Goal: Find specific page/section: Find specific page/section

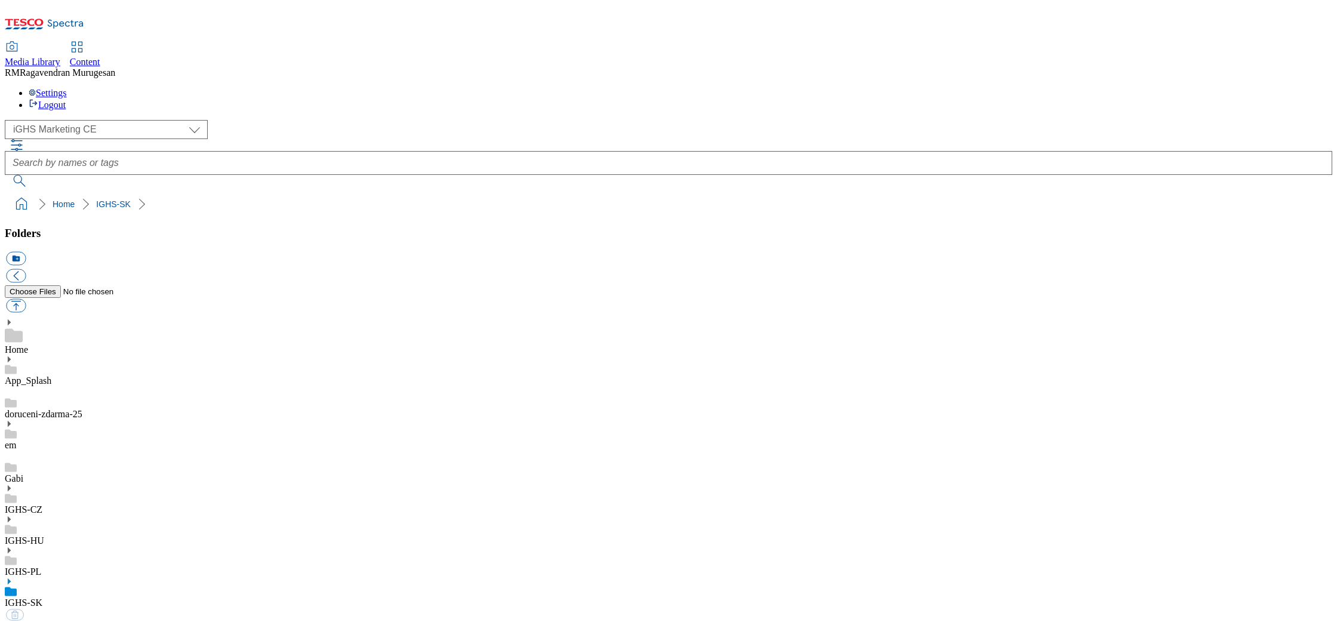
select select "flare-ighs-ce-mktg"
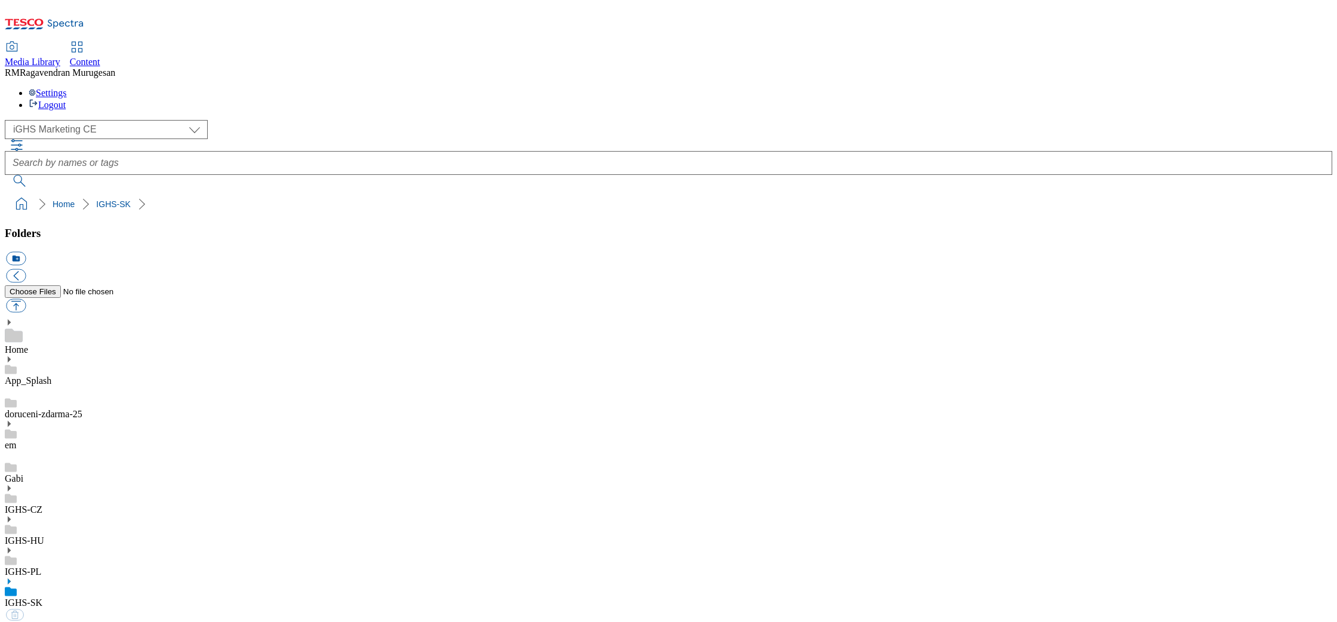
select select "flare-ighs-ce-mktg"
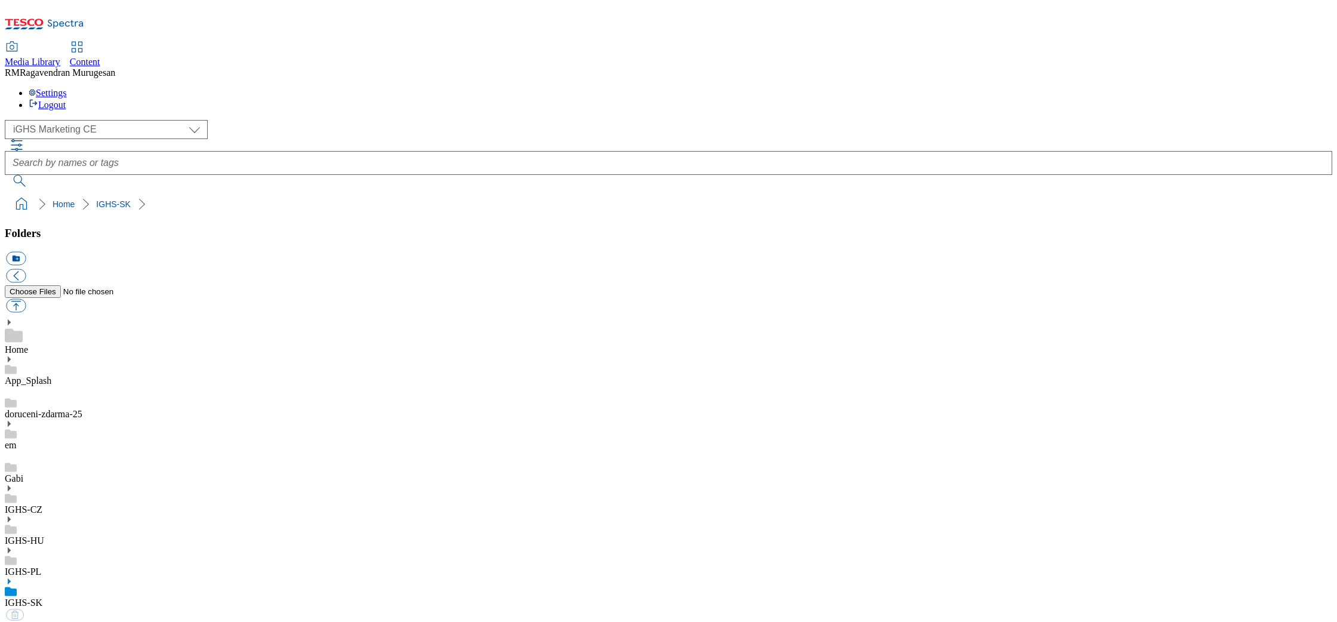
select select "flare-ighs-ce-mktg"
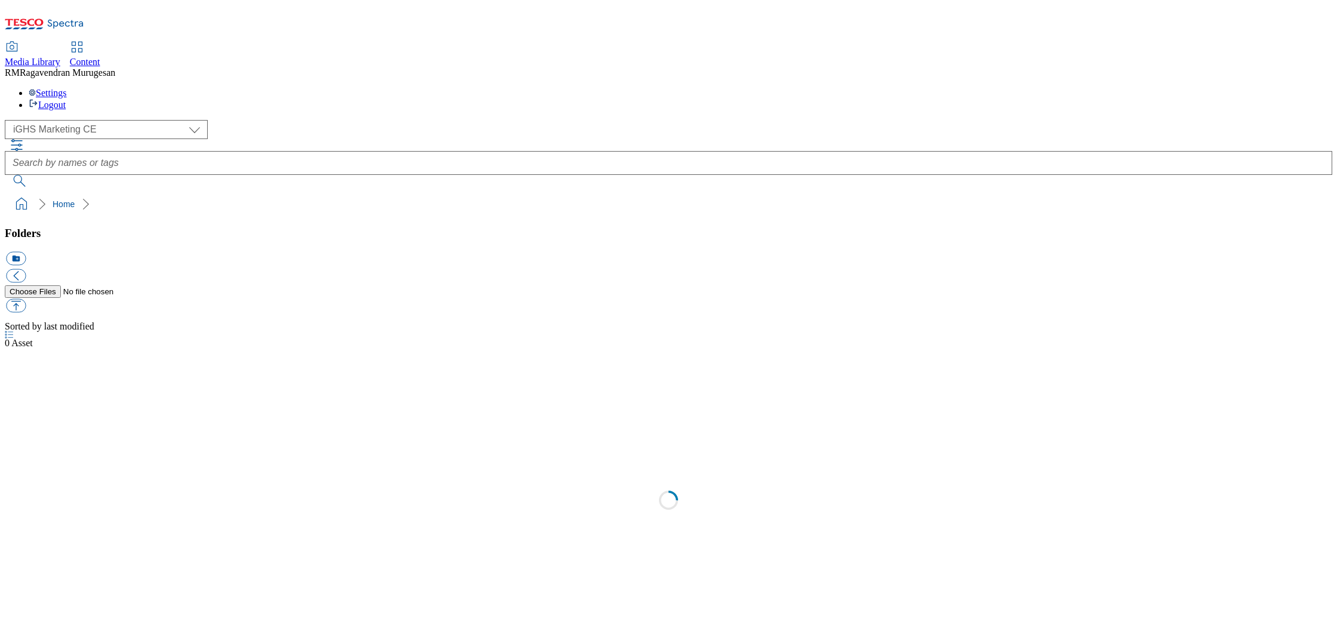
select select "flare-ighs-ce-mktg"
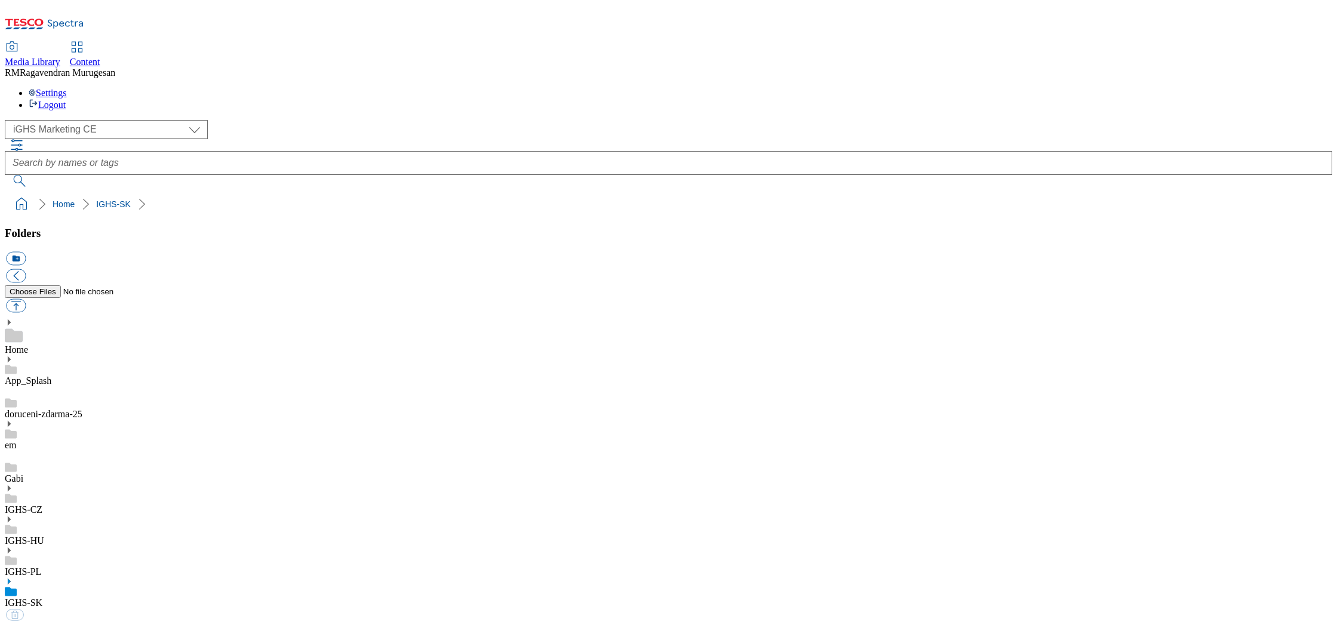
select select "flare-ighs-ce-mktg"
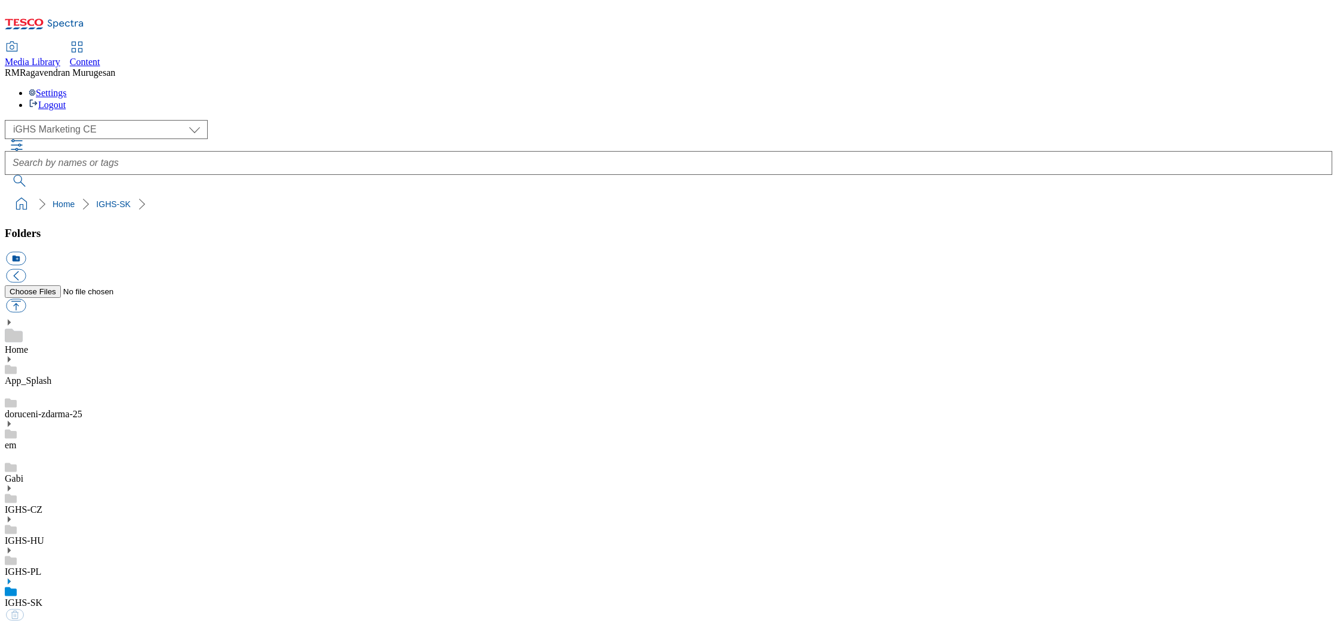
select select "flare-ighs-ce-mktg"
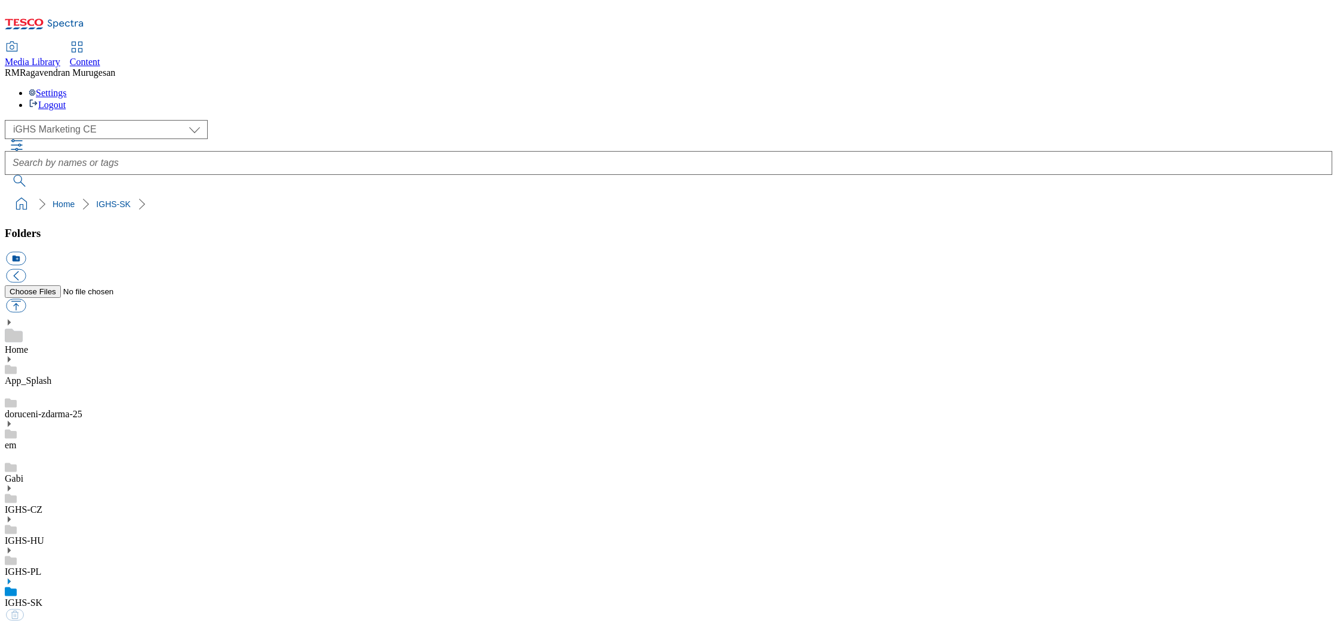
select select "flare-ighs-ce-mktg"
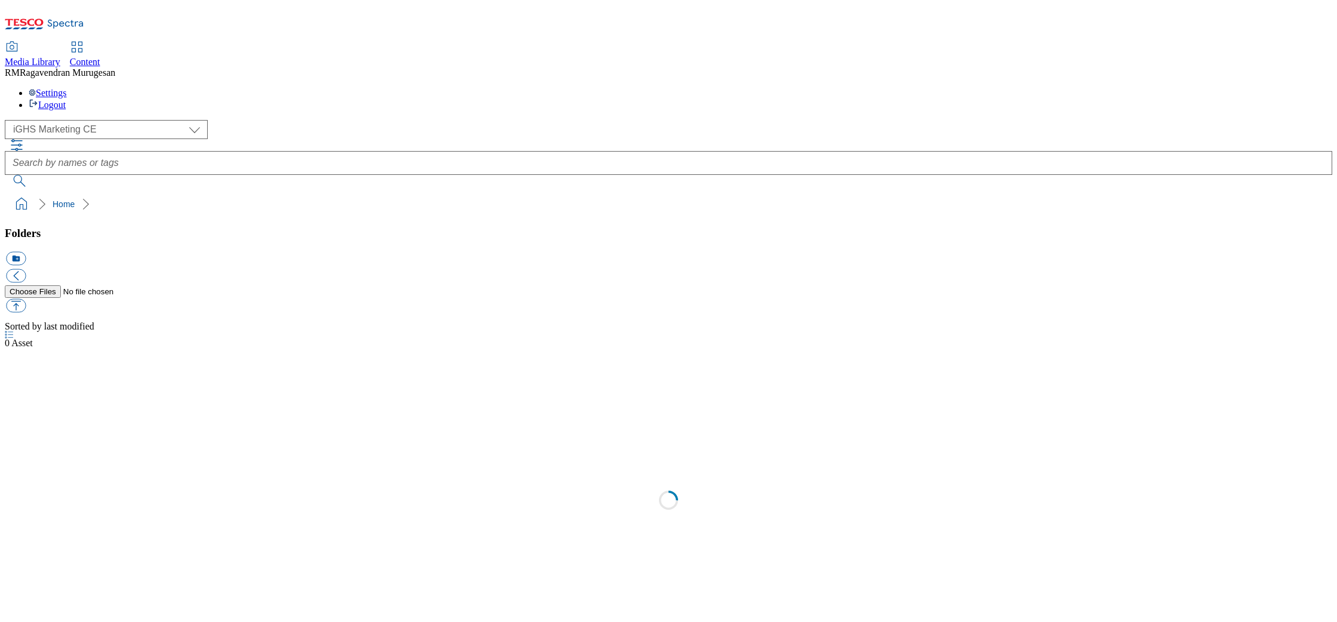
select select "flare-ighs-ce-mktg"
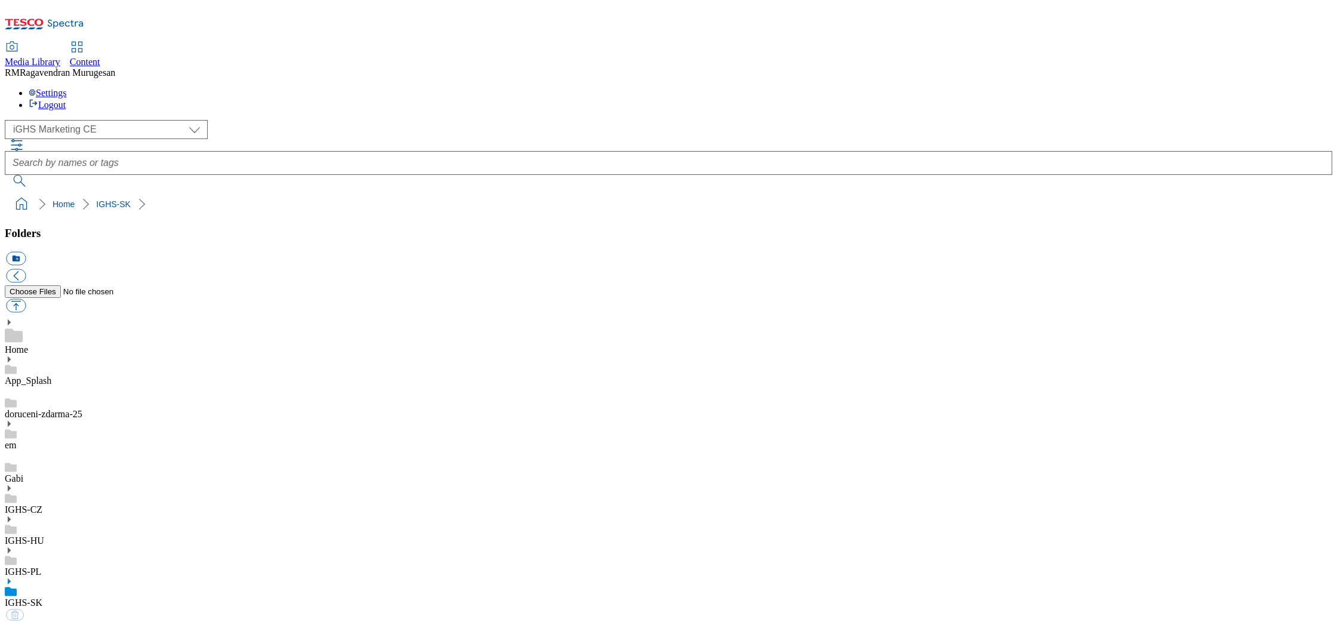
select select "flare-ighs-ce-mktg"
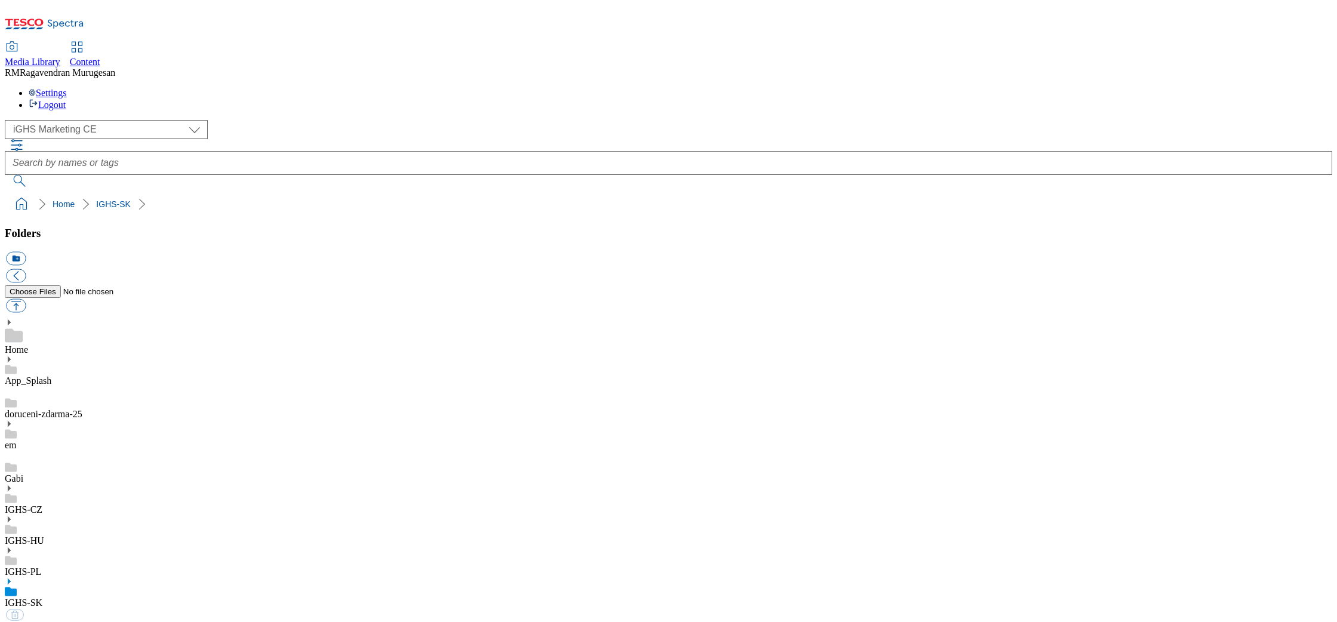
select select "flare-ighs-ce-mktg"
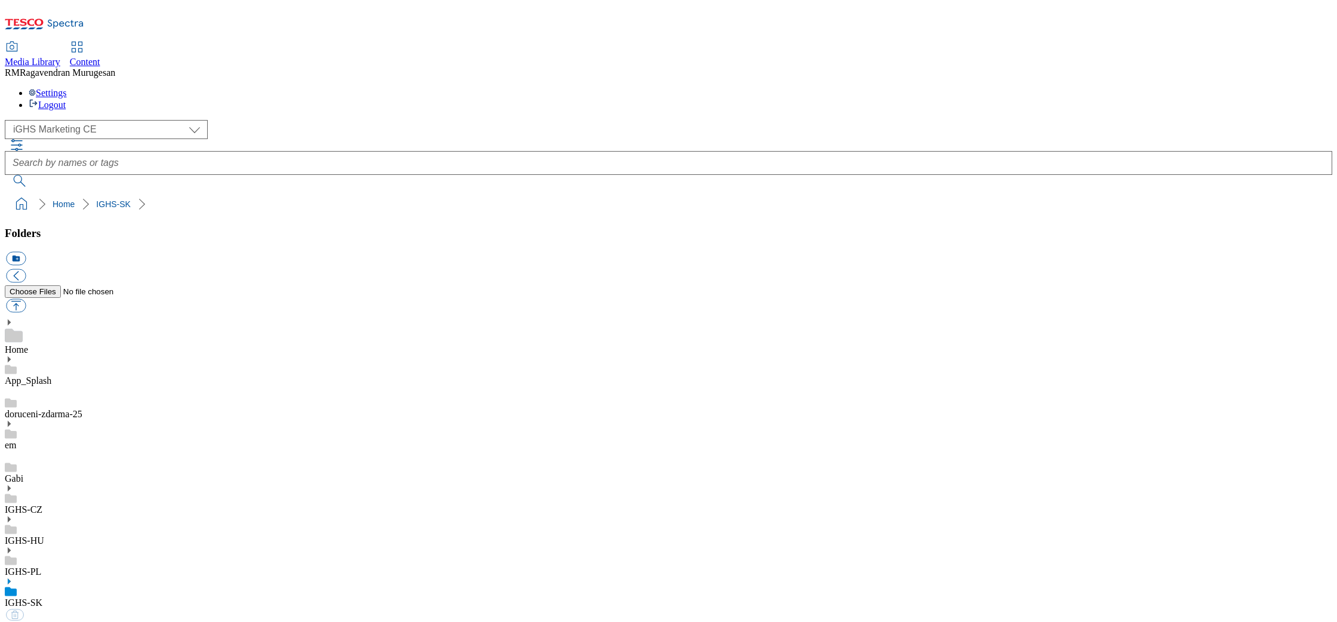
select select "flare-ighs-ce-mktg"
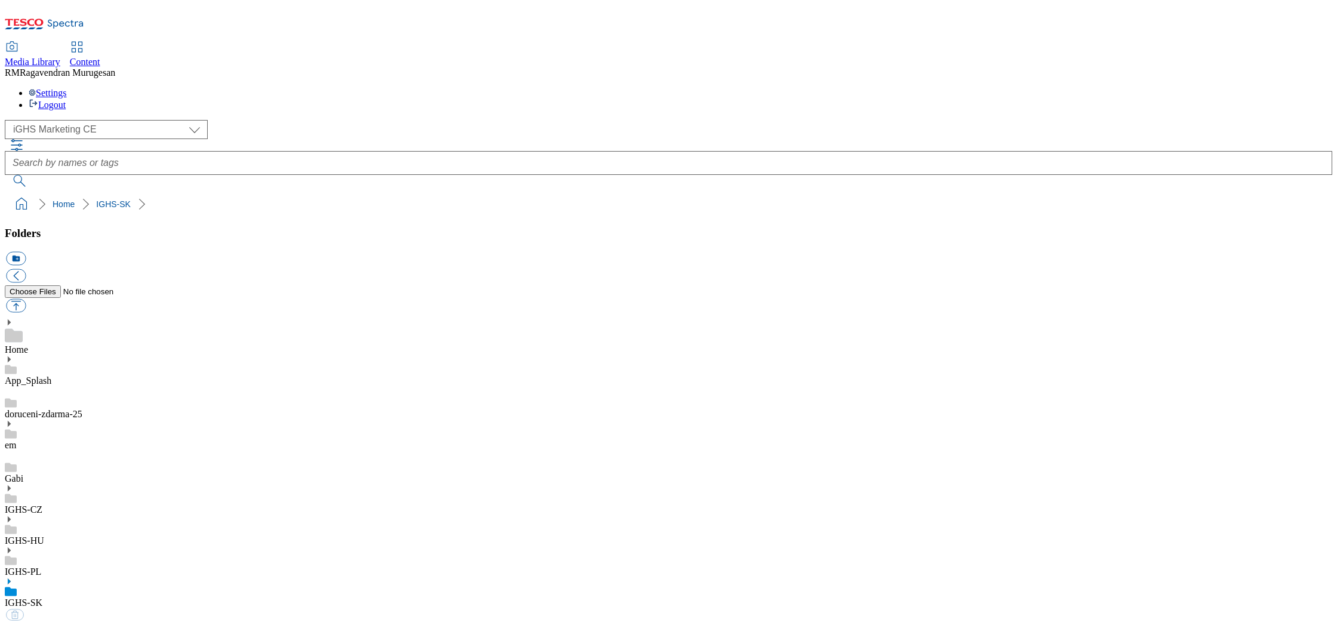
select select "flare-ighs-ce-mktg"
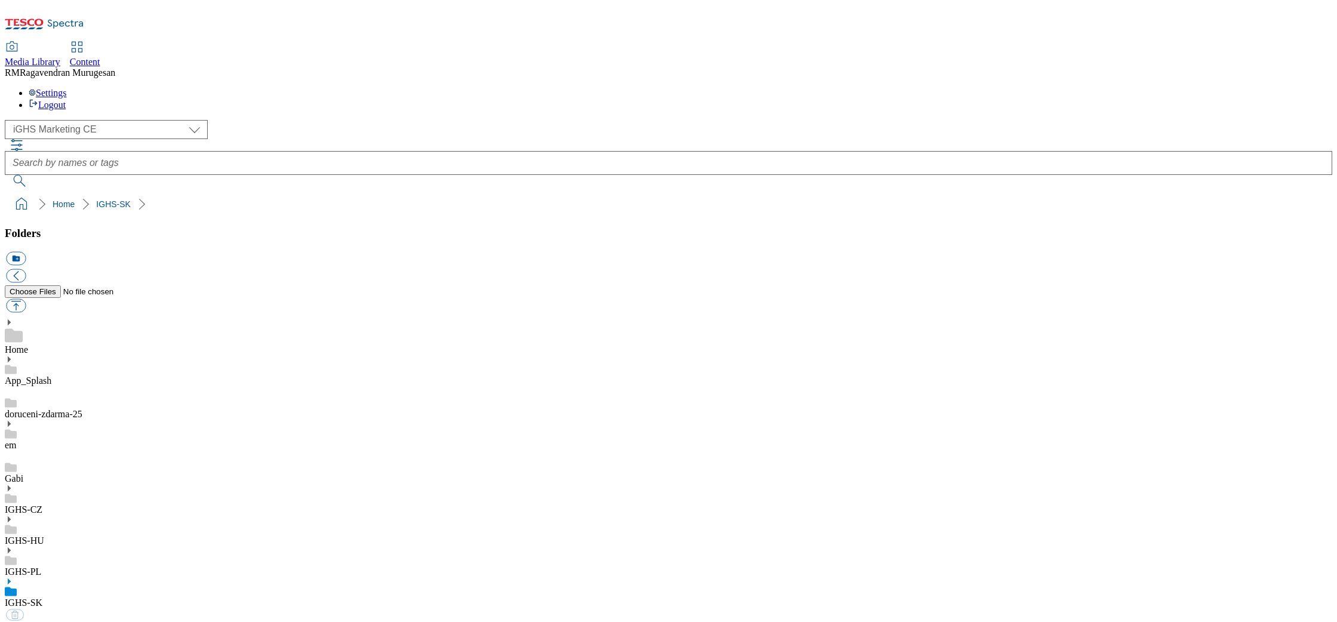
select select "flare-ighs-ce-mktg"
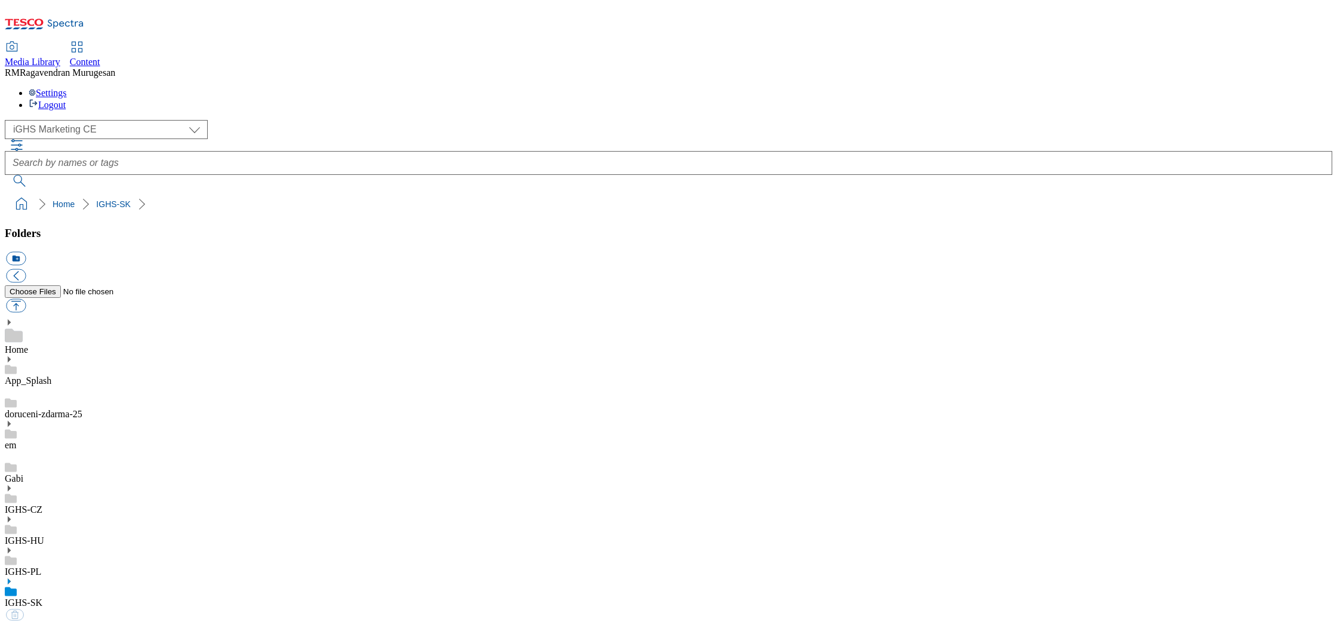
select select "flare-ighs-ce-mktg"
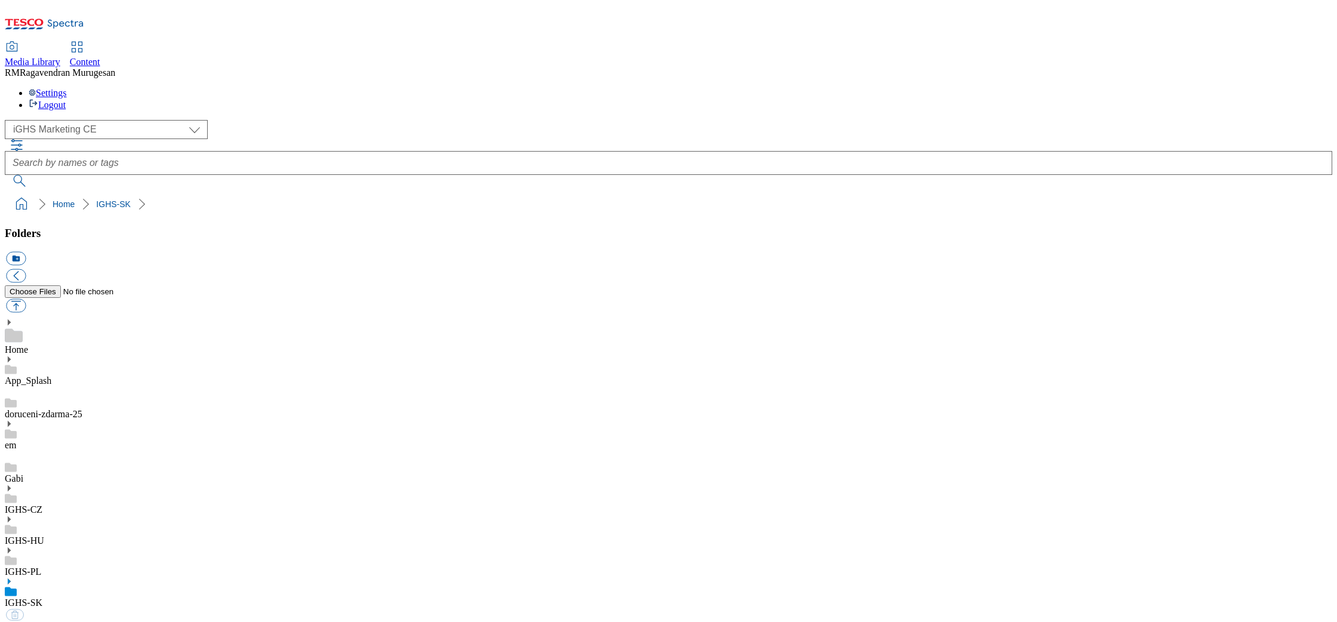
select select "flare-ighs-ce-mktg"
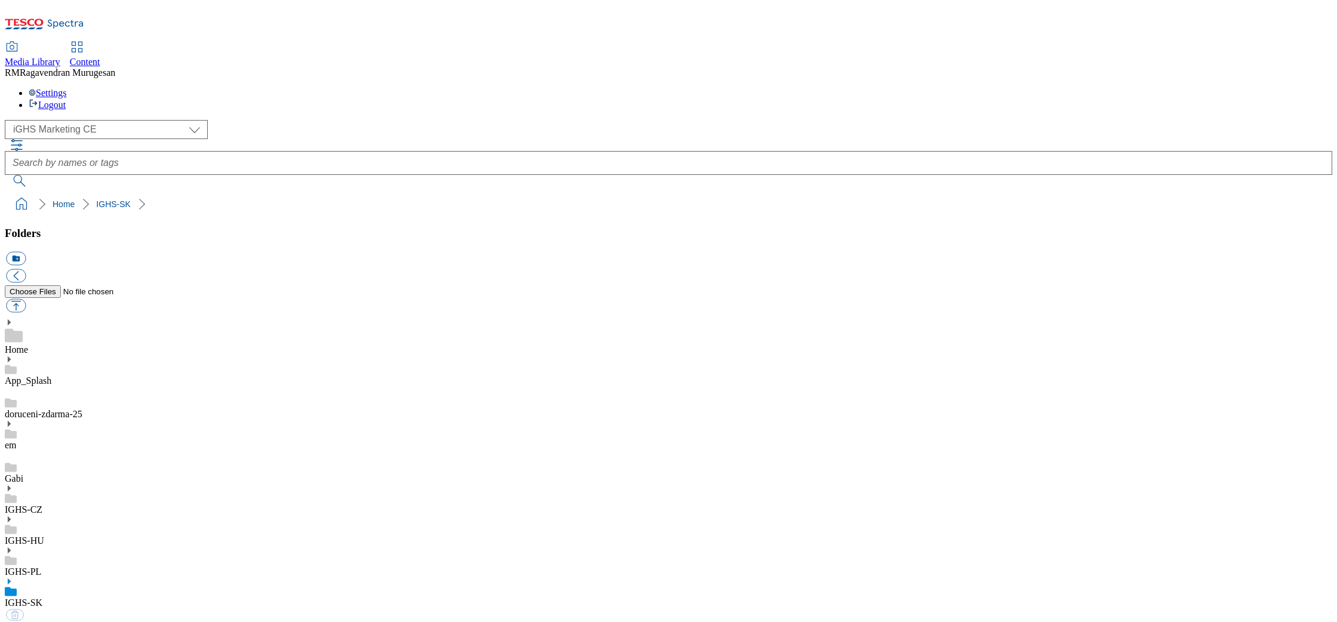
select select "flare-ighs-ce-mktg"
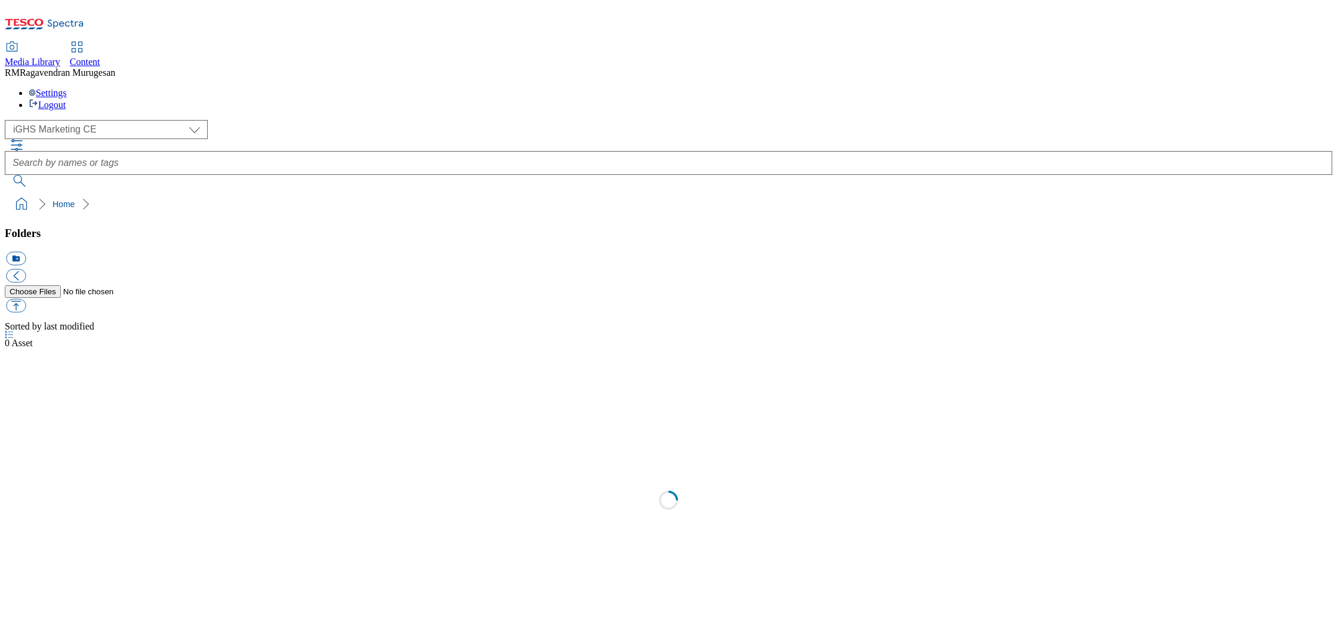
select select "flare-ighs-ce-mktg"
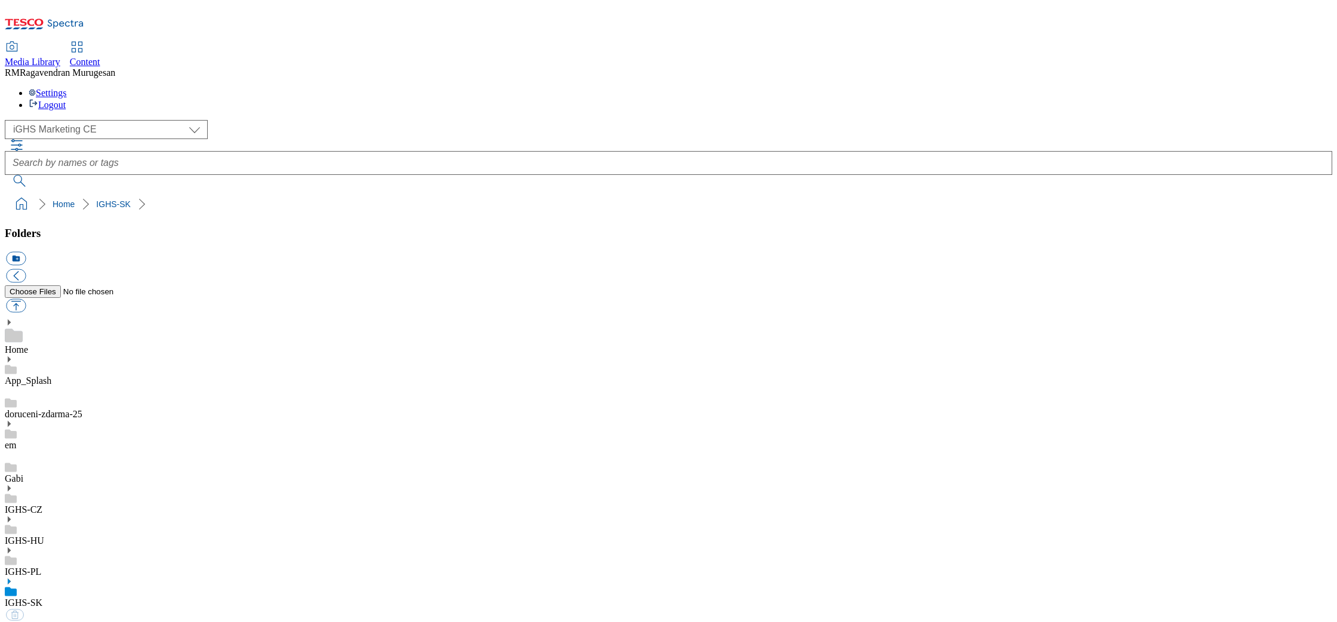
select select "flare-ighs-ce-mktg"
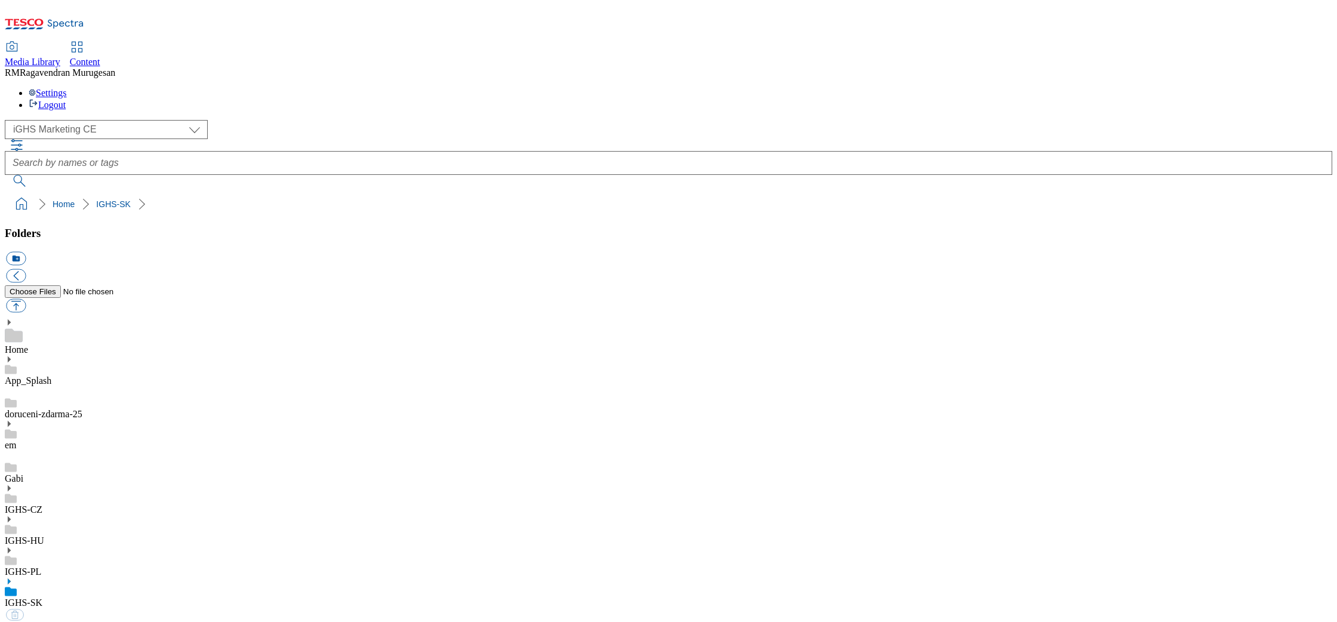
select select "flare-ighs-ce-mktg"
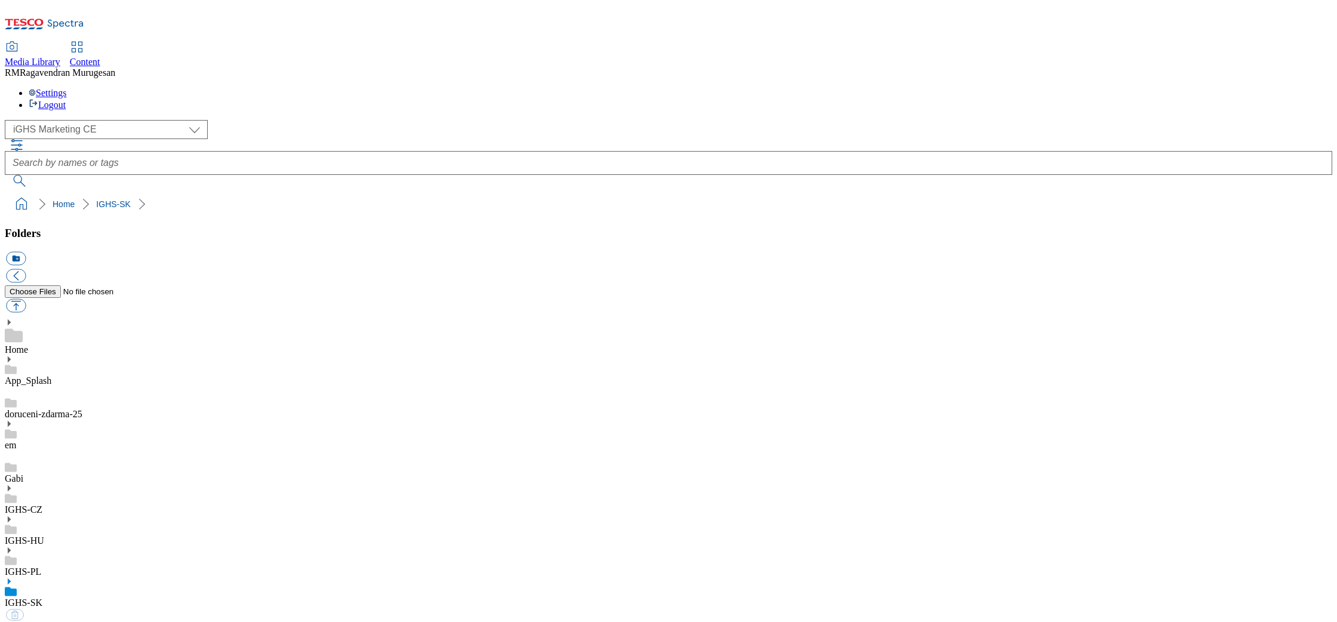
select select "flare-ighs-ce-mktg"
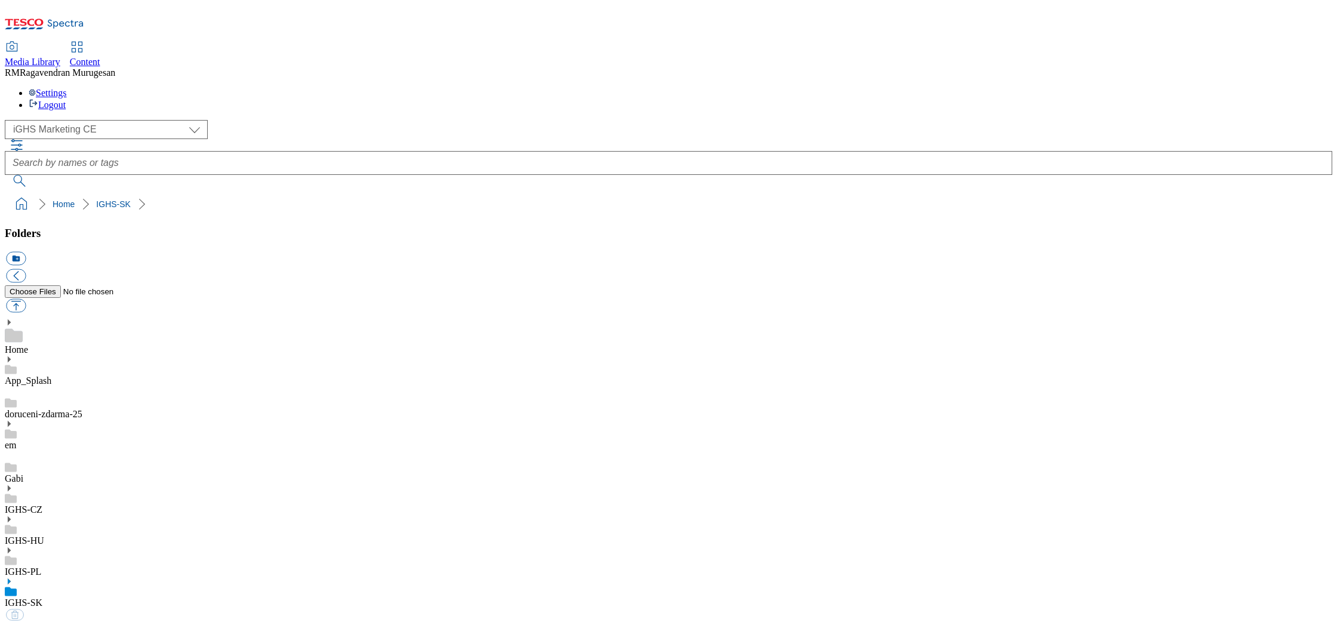
select select "flare-ighs-ce-mktg"
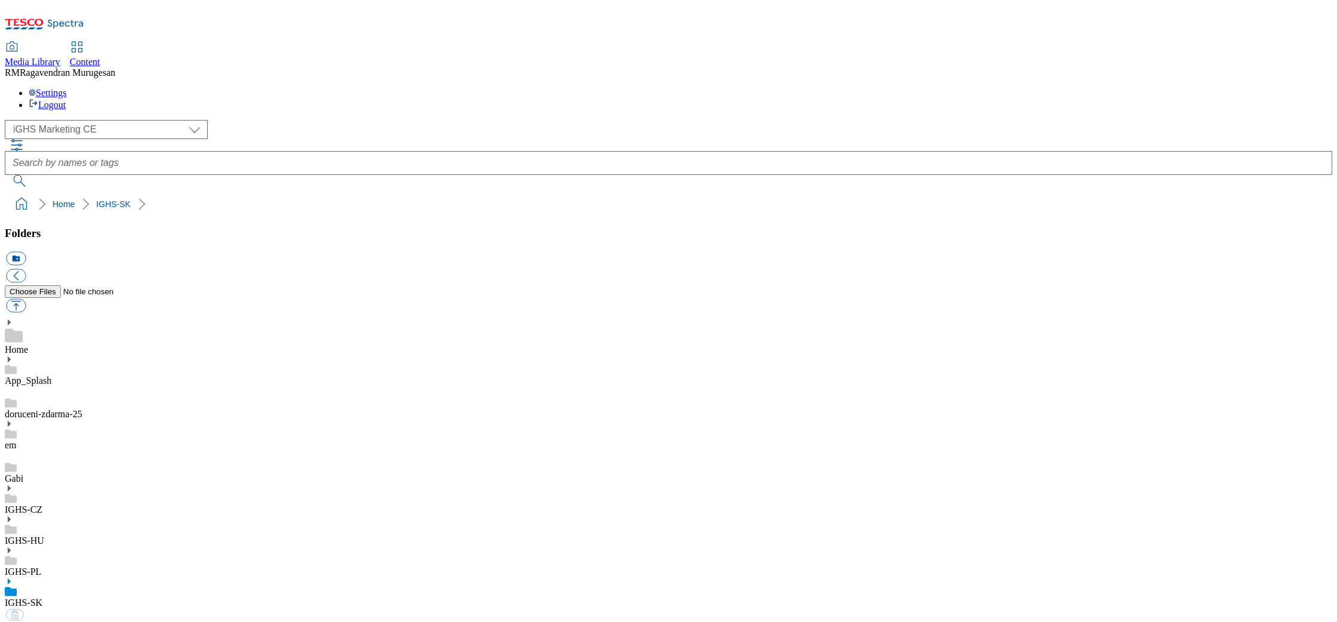
select select "flare-ighs-ce-mktg"
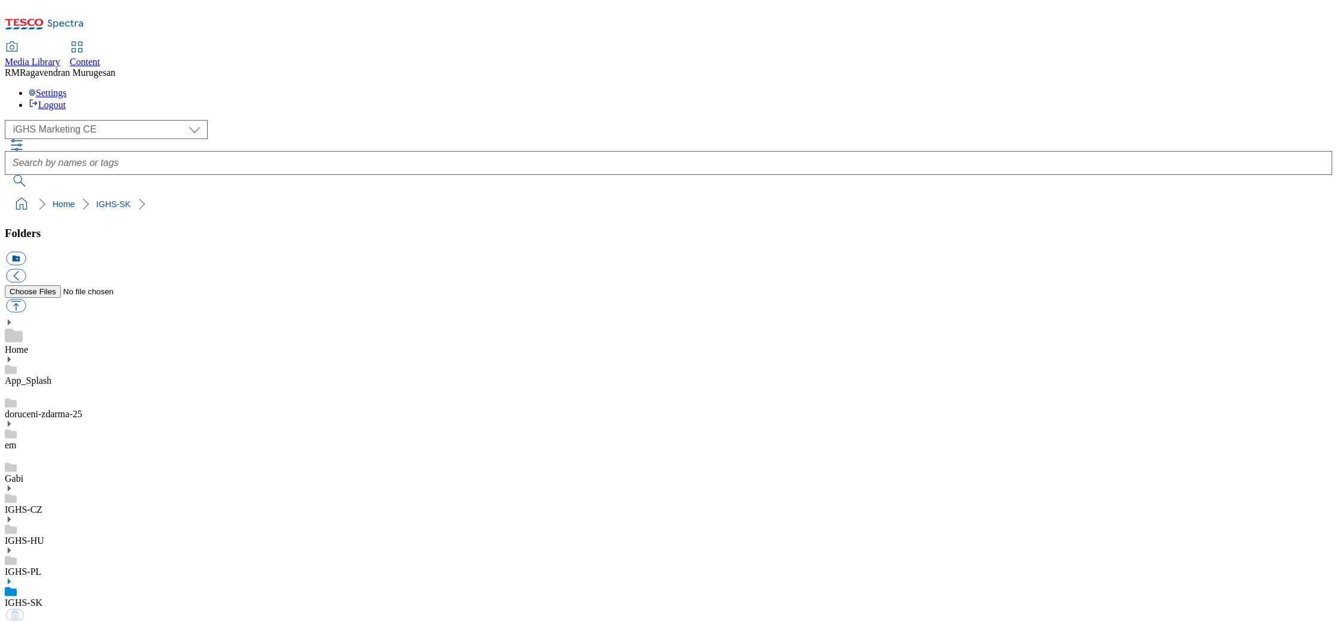
select select "flare-ighs-ce-mktg"
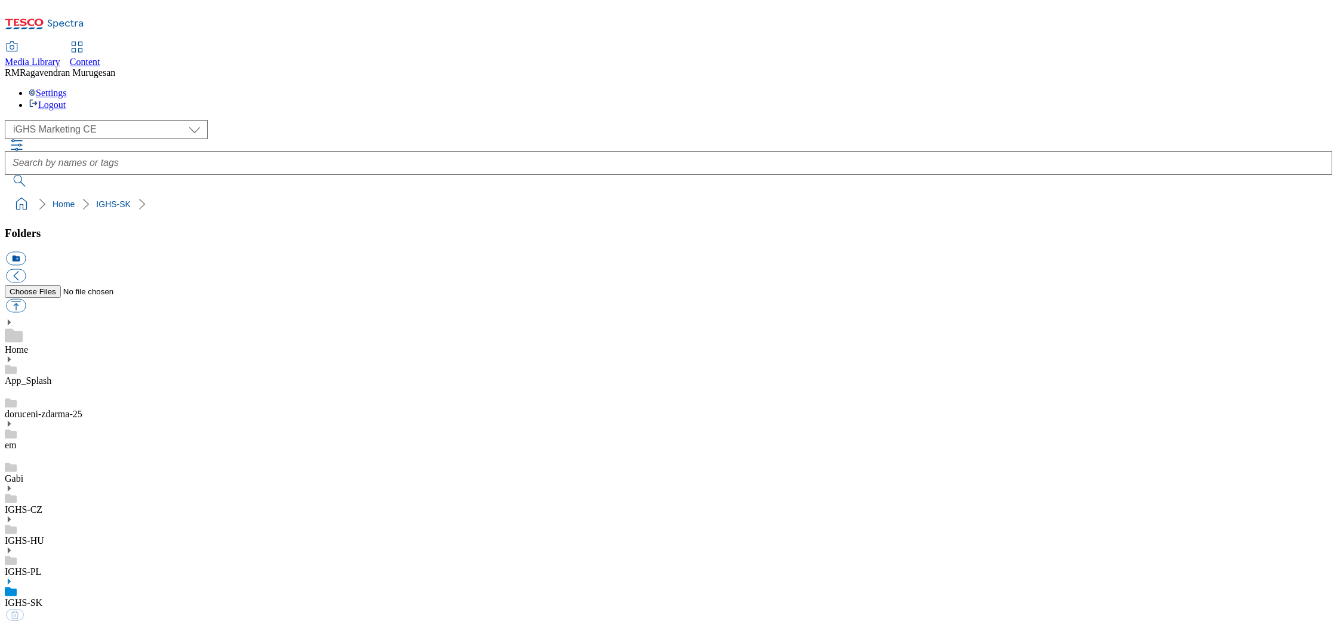
select select "flare-ighs-ce-mktg"
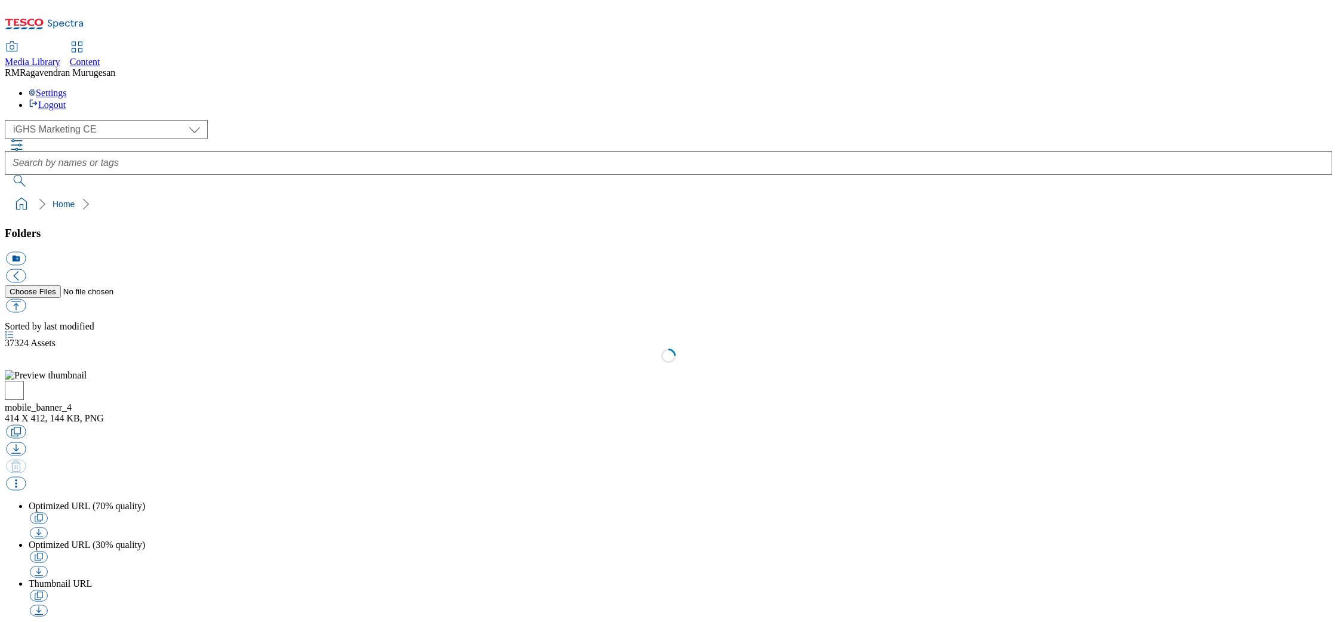
select select "flare-ighs-ce-mktg"
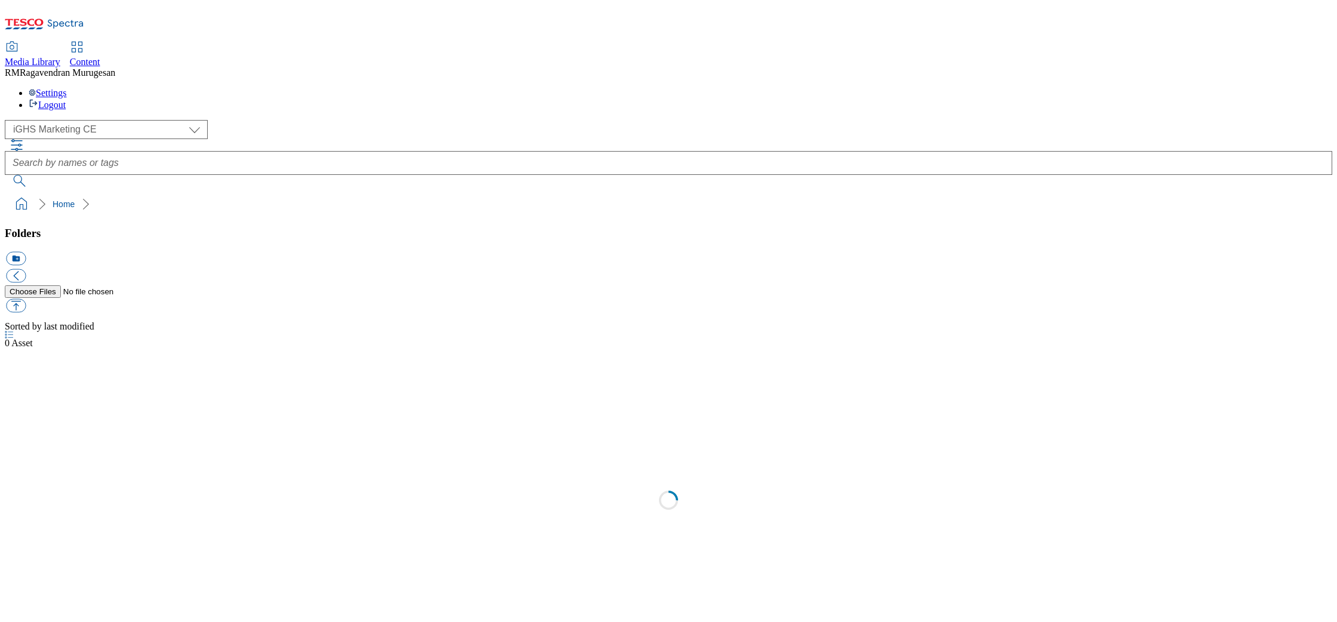
select select "flare-ighs-ce-mktg"
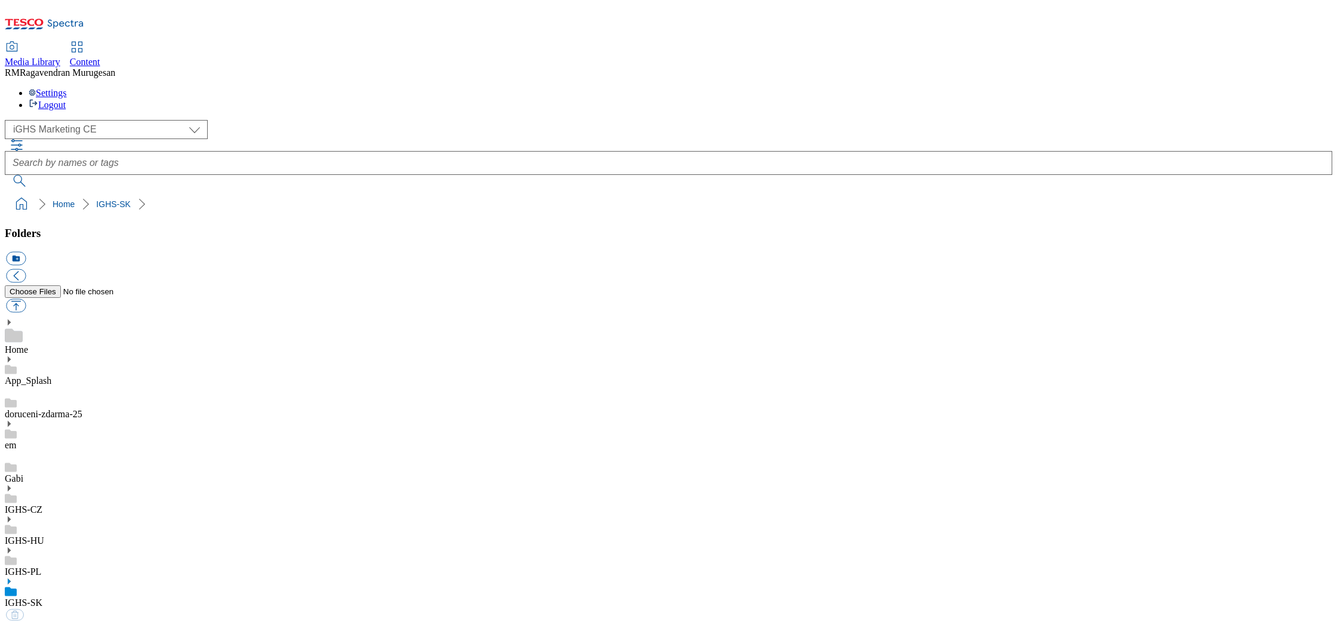
select select "flare-ighs-ce-mktg"
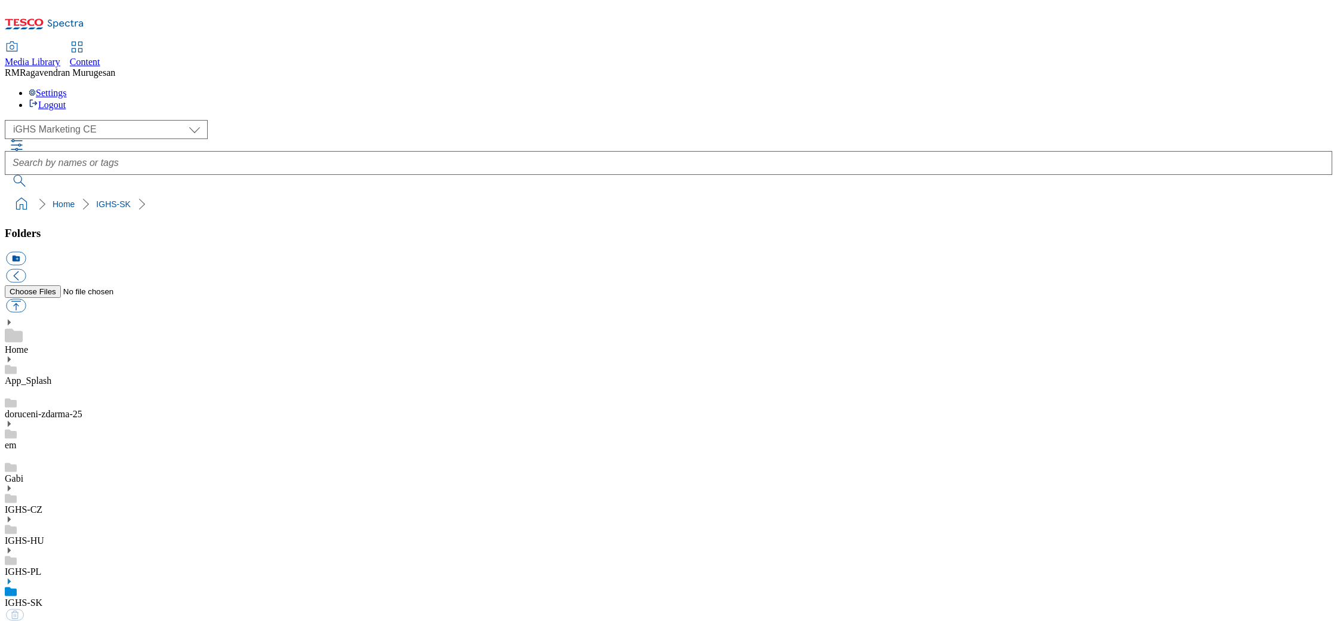
select select "flare-ighs-ce-mktg"
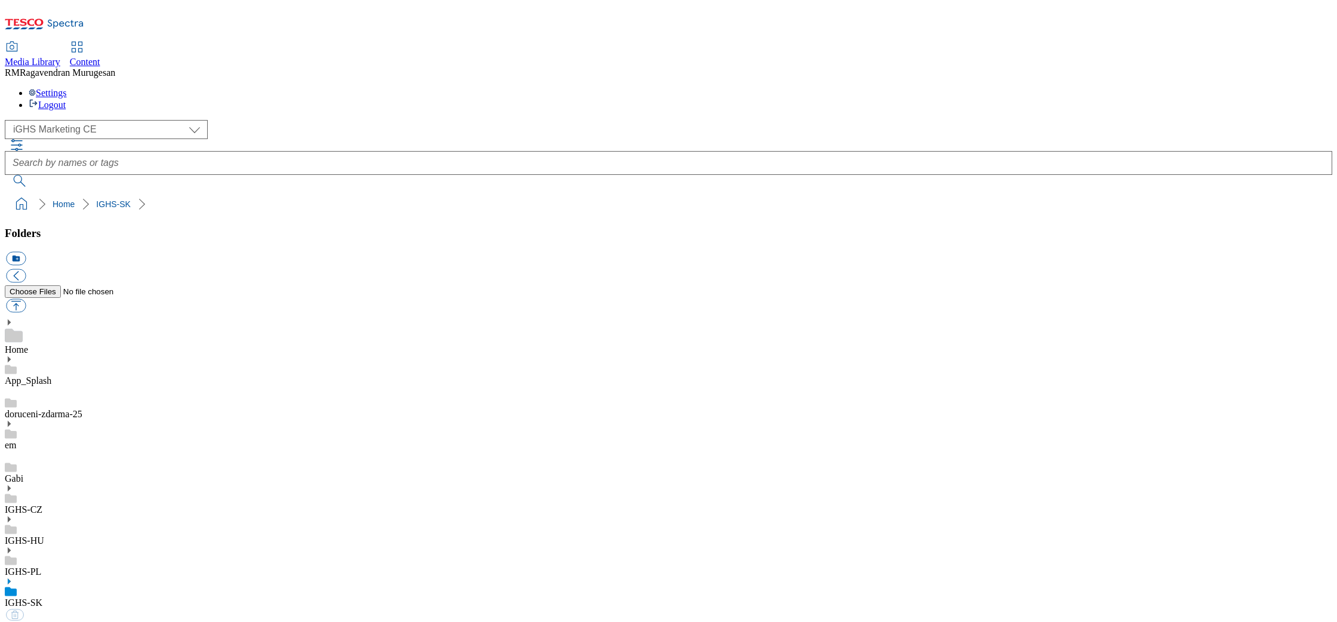
select select "flare-ighs-ce-mktg"
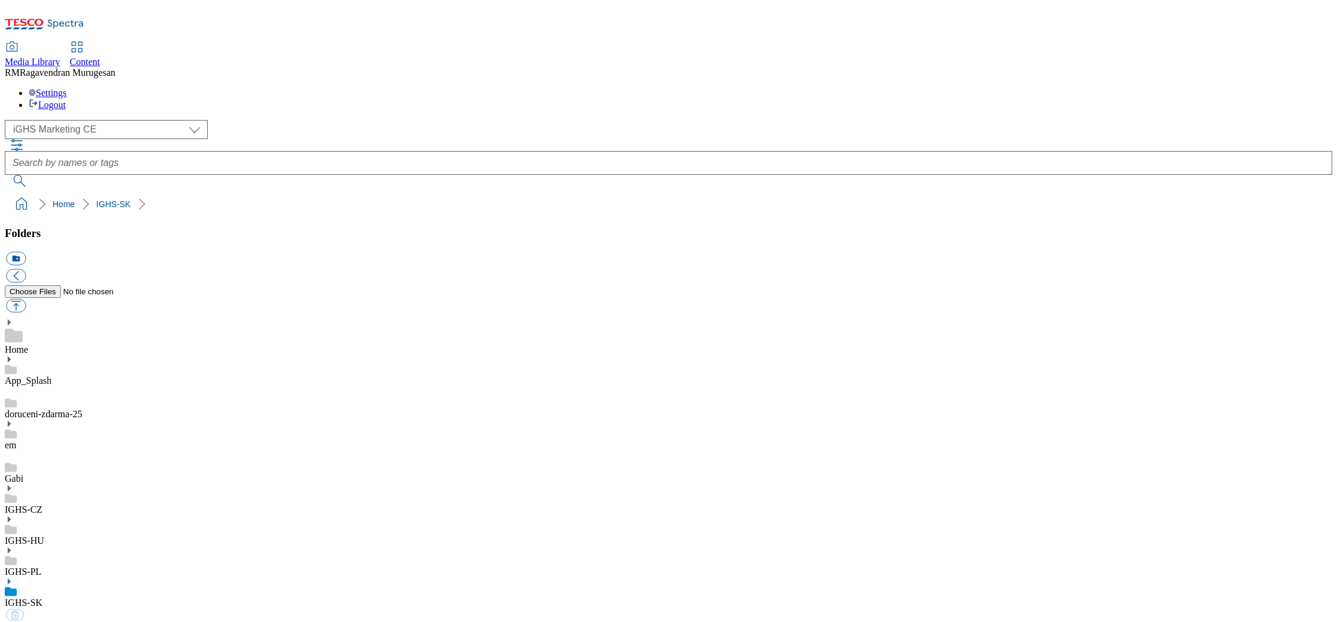
select select "flare-ighs-ce-mktg"
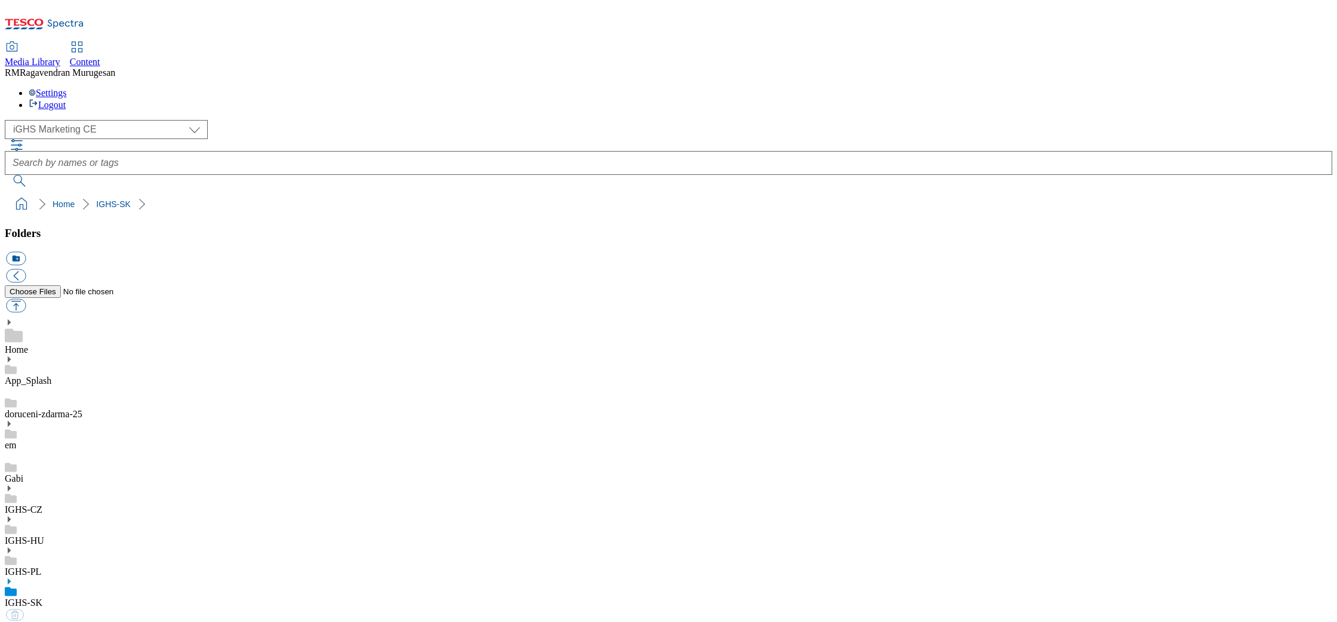
select select "flare-ighs-ce-mktg"
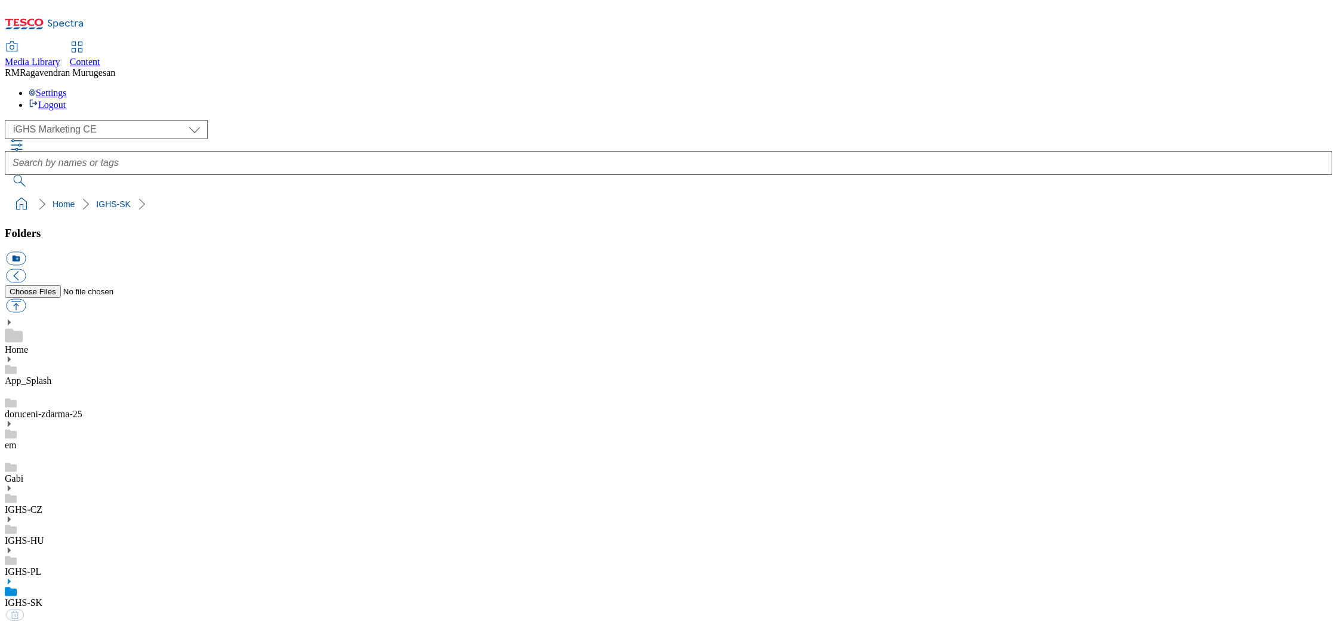
select select "flare-ighs-ce-mktg"
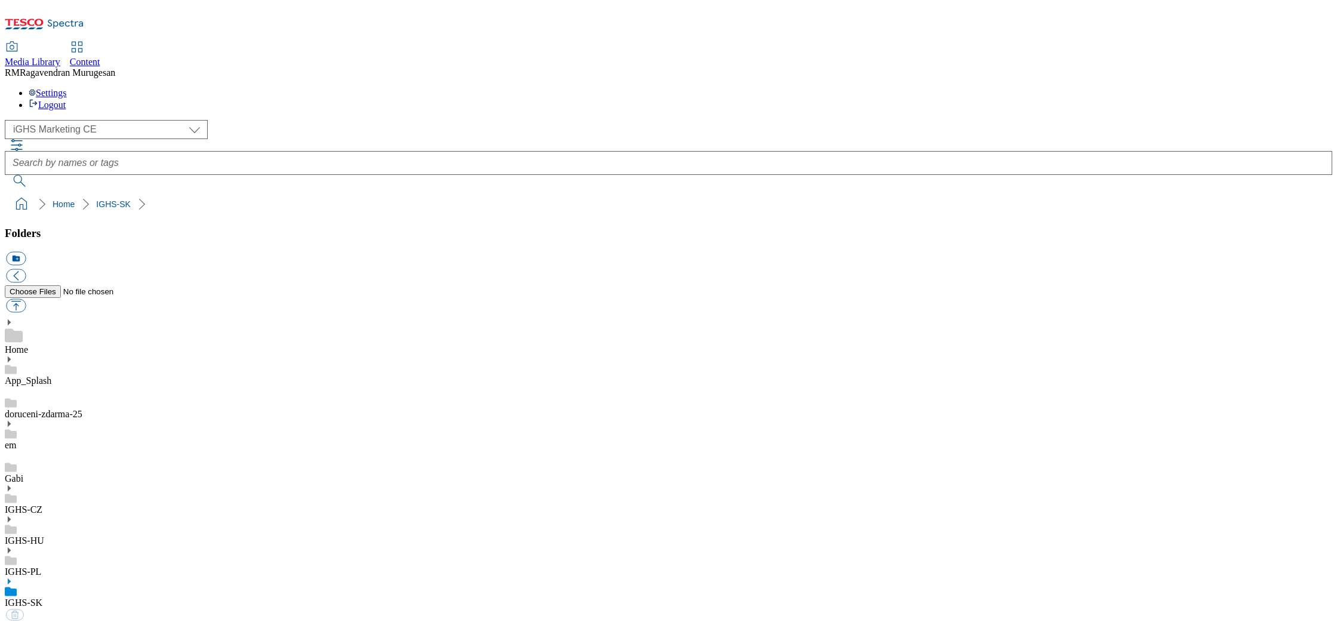
select select "flare-ighs-ce-mktg"
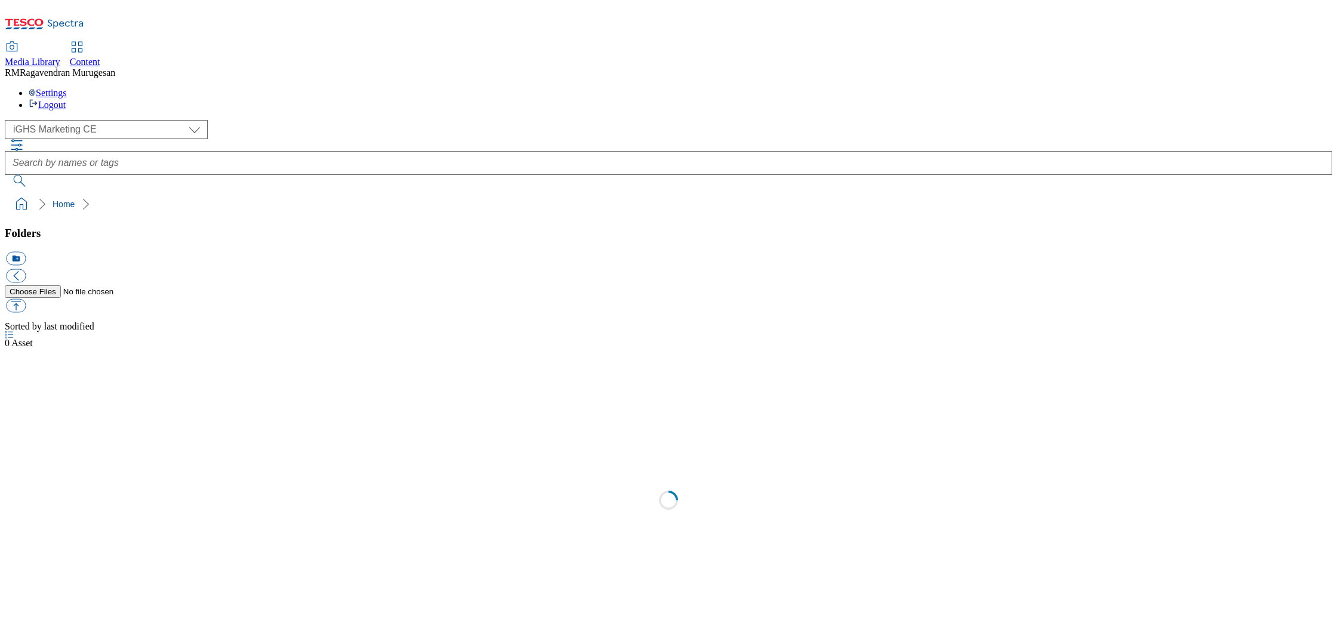
select select "flare-ighs-ce-mktg"
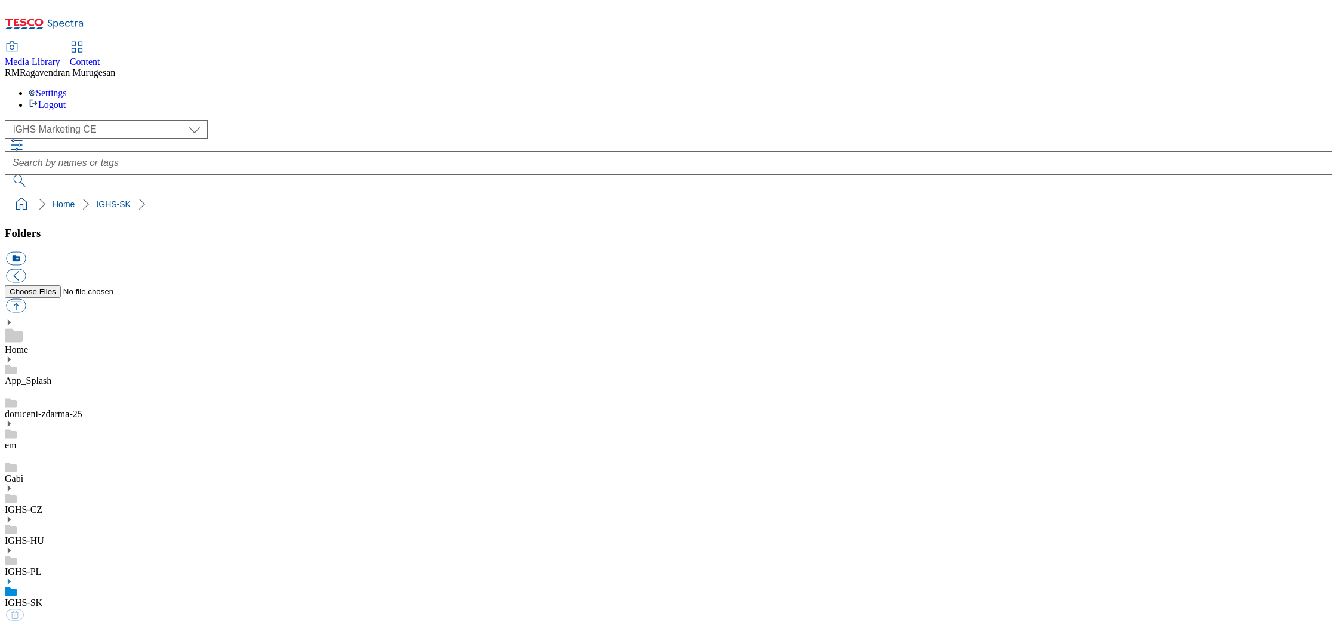
select select "flare-ighs-ce-mktg"
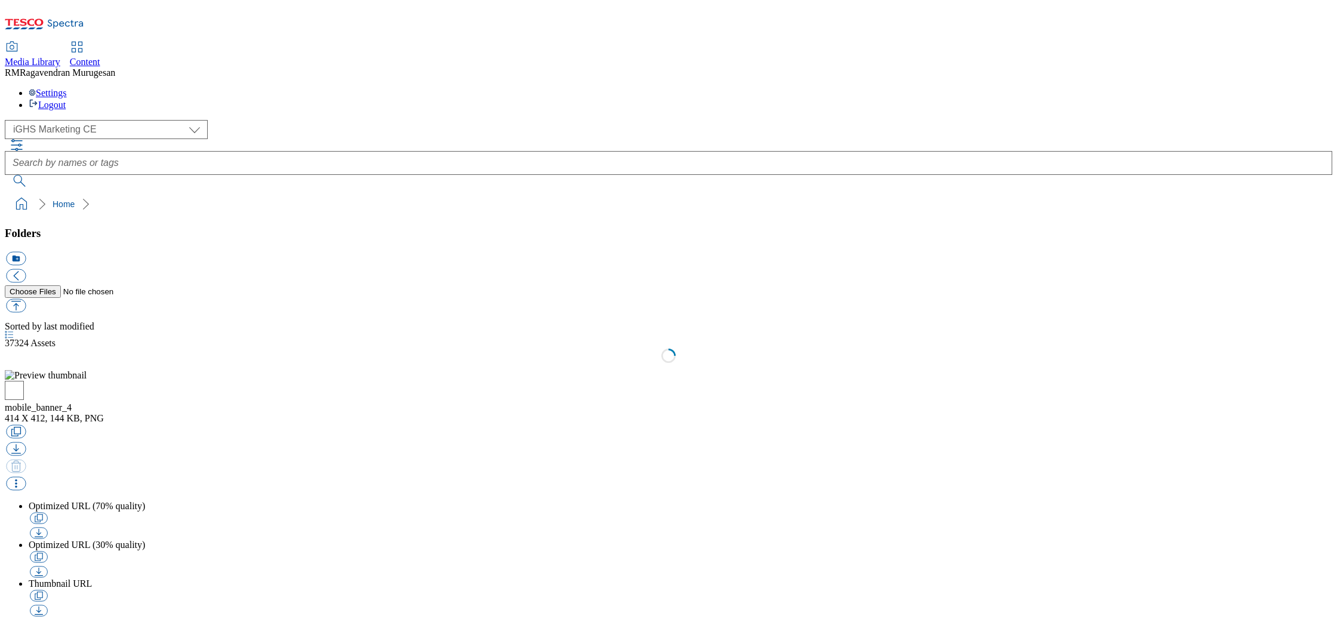
select select "flare-ighs-ce-mktg"
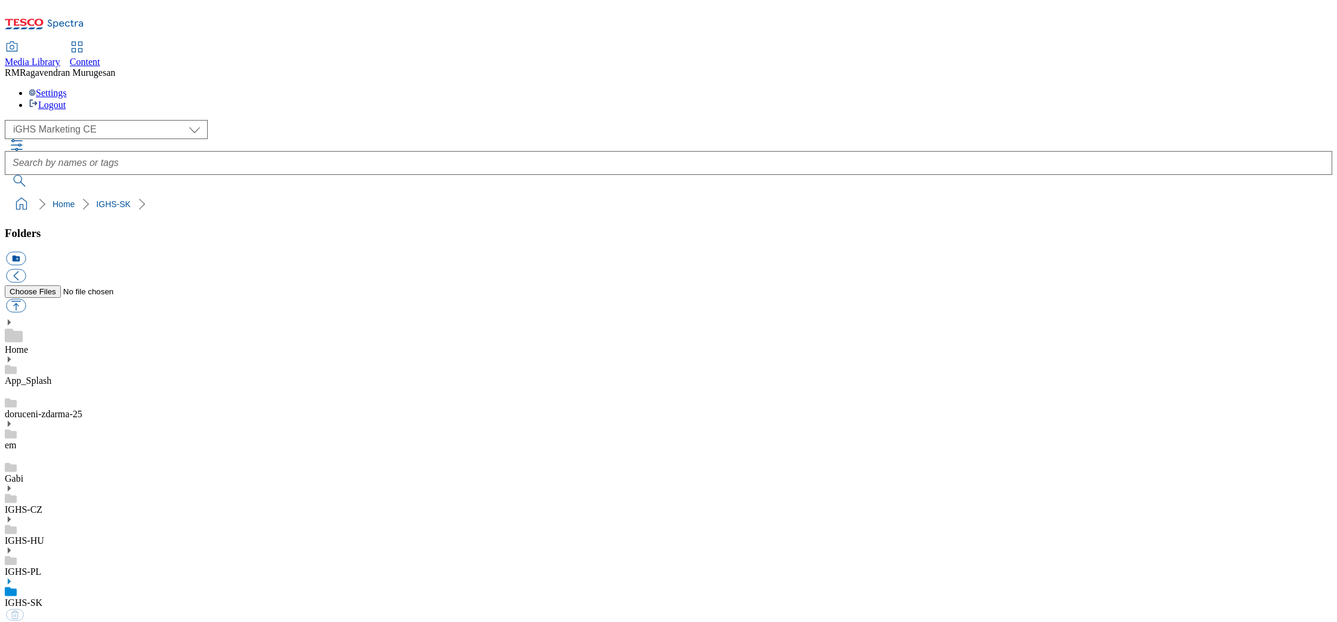
select select "flare-ighs-ce-mktg"
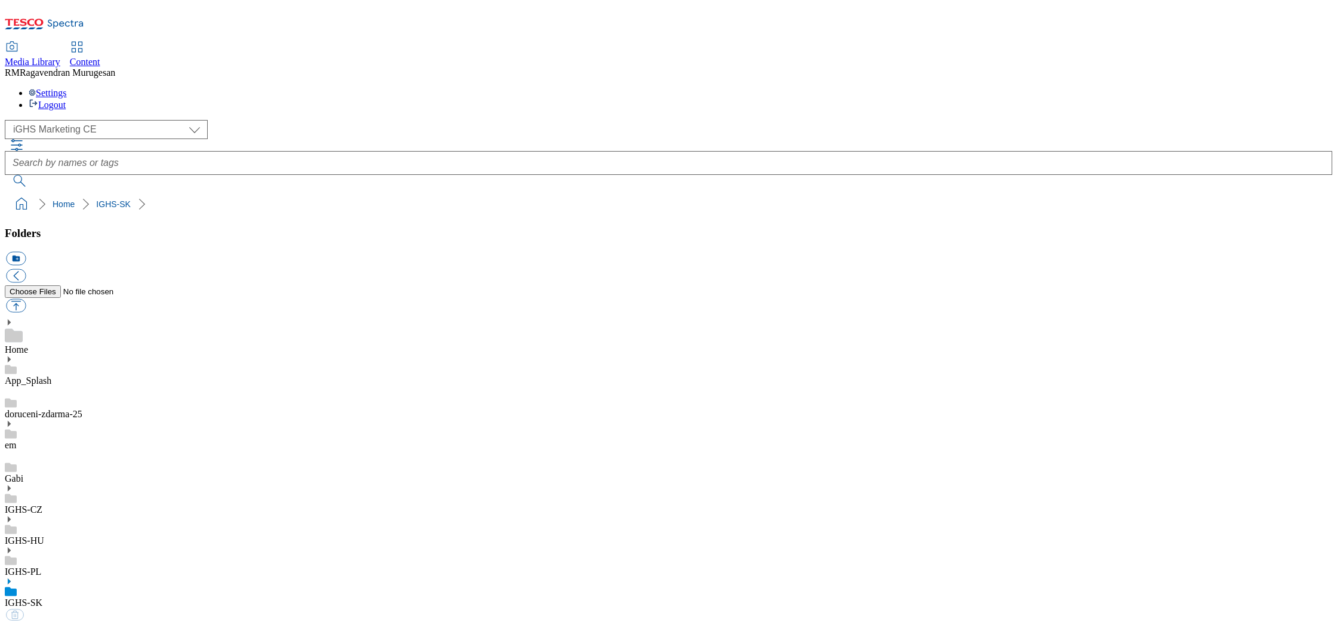
select select "flare-ighs-ce-mktg"
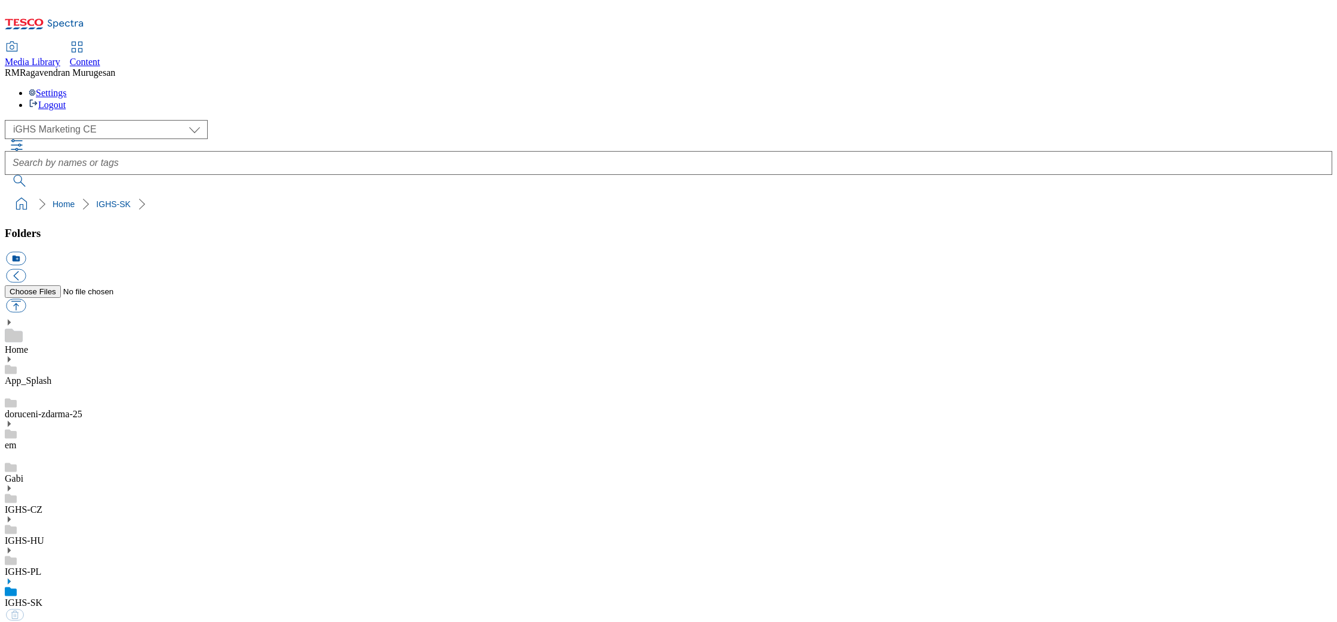
select select "flare-ighs-ce-mktg"
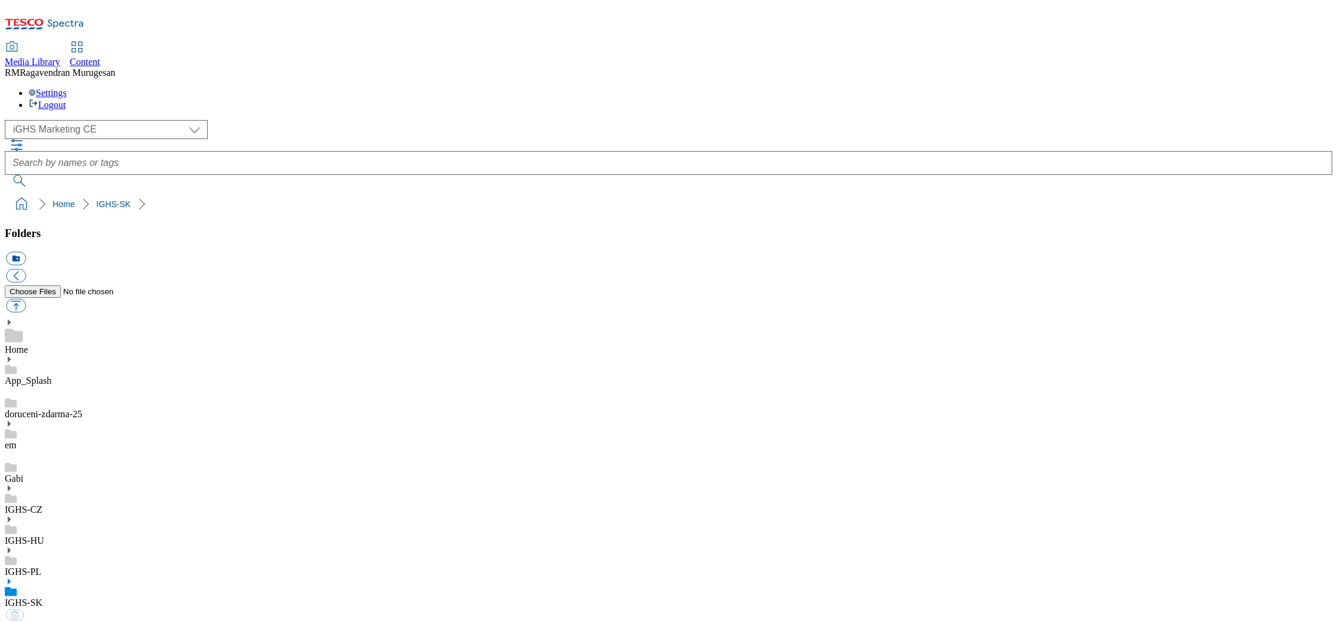
select select "flare-ighs-ce-mktg"
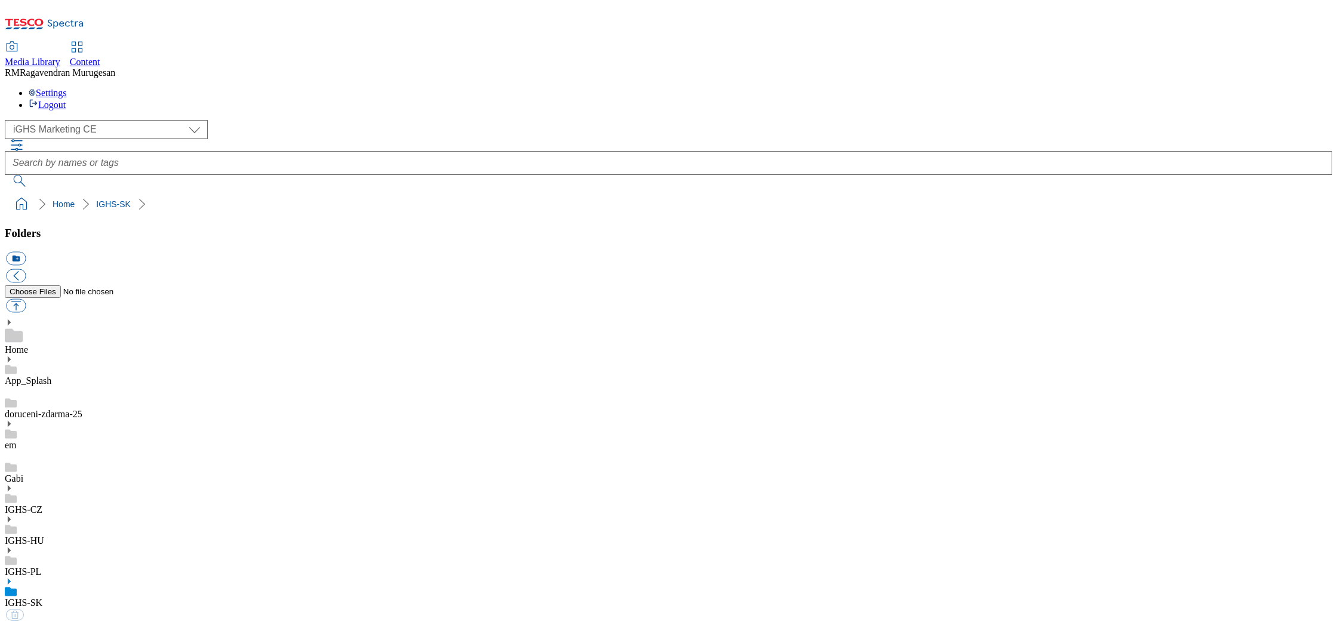
select select "flare-ighs-ce-mktg"
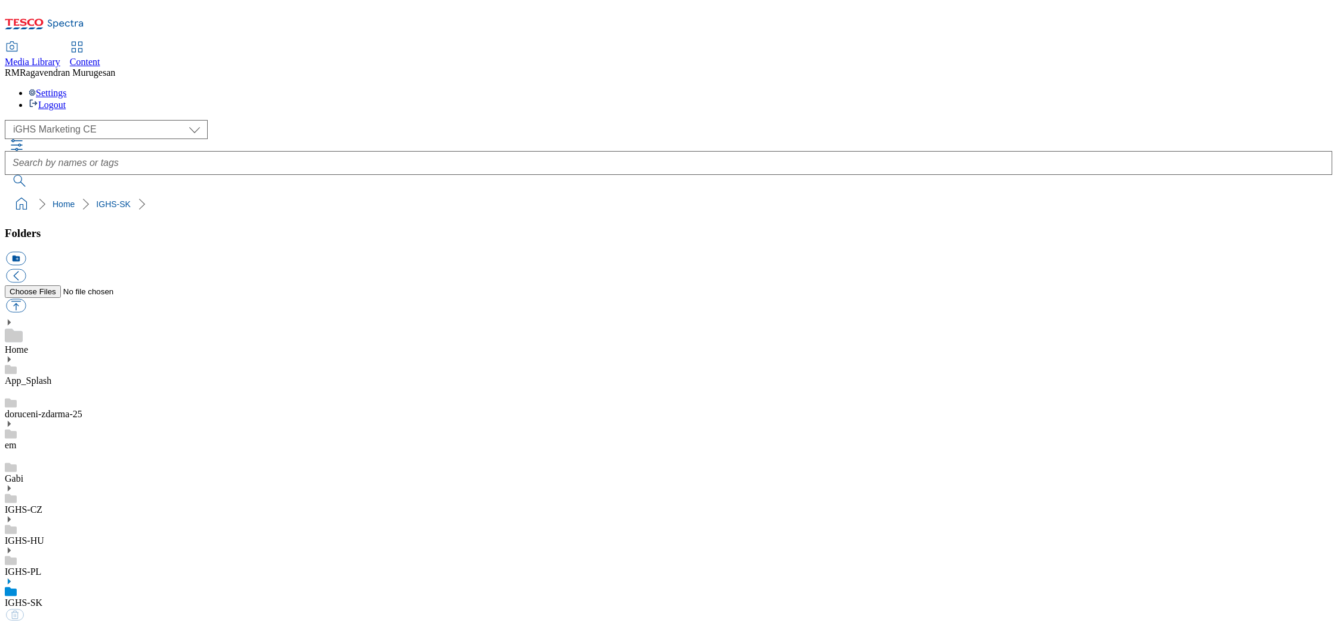
select select "flare-ighs-ce-mktg"
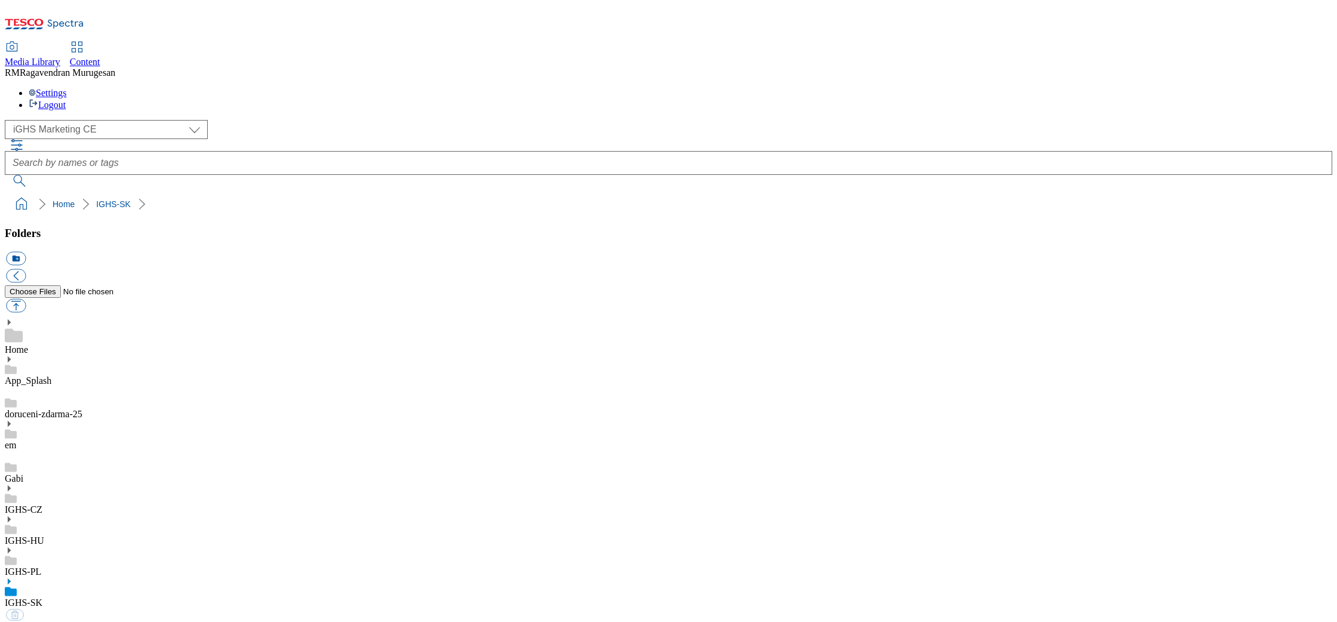
select select "flare-ighs-ce-mktg"
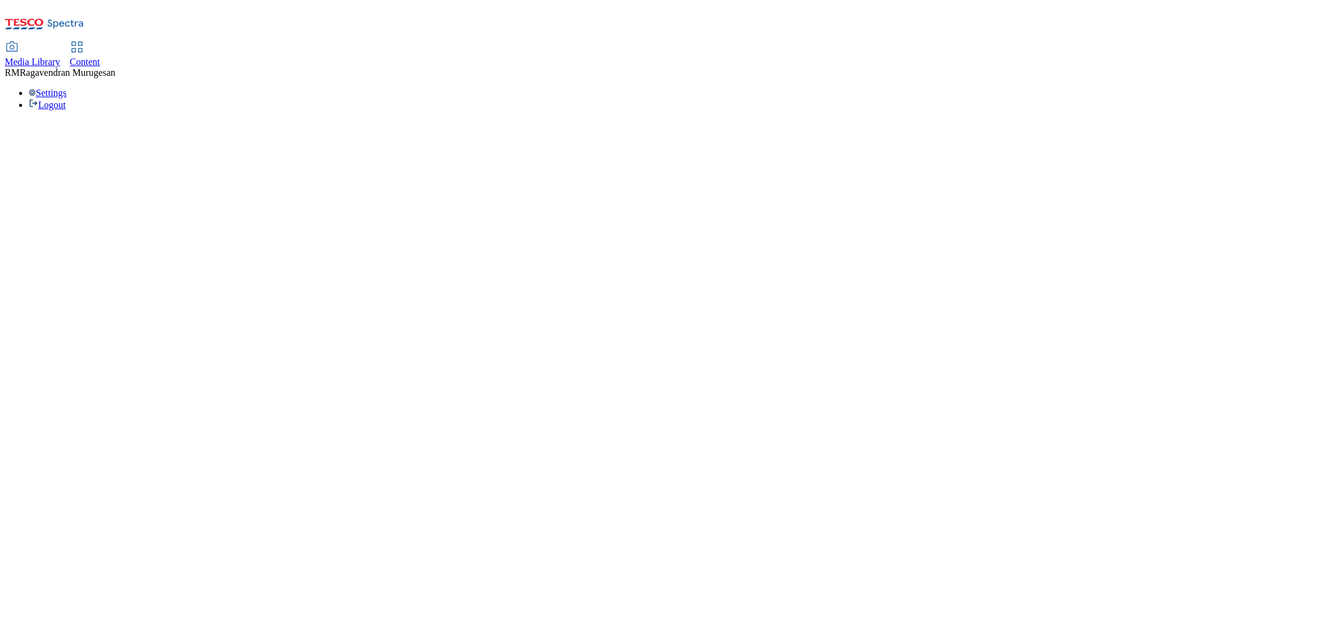
select select "flare-ighs-ce-mktg"
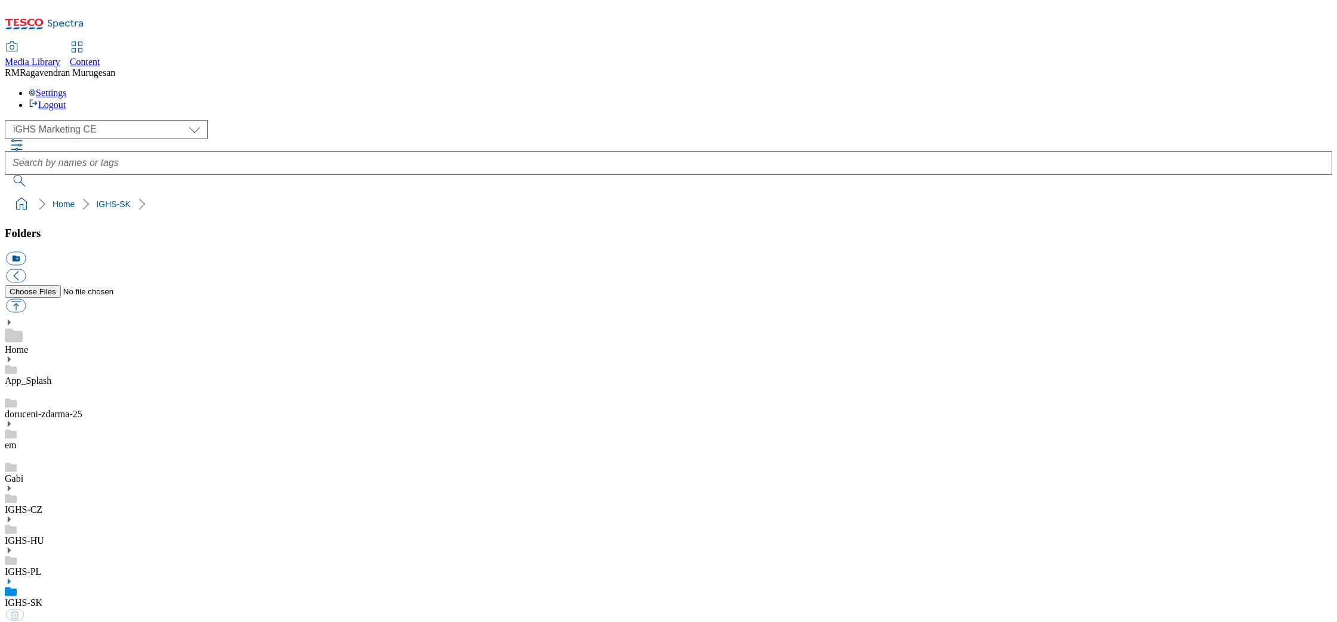
select select "flare-ighs-ce-mktg"
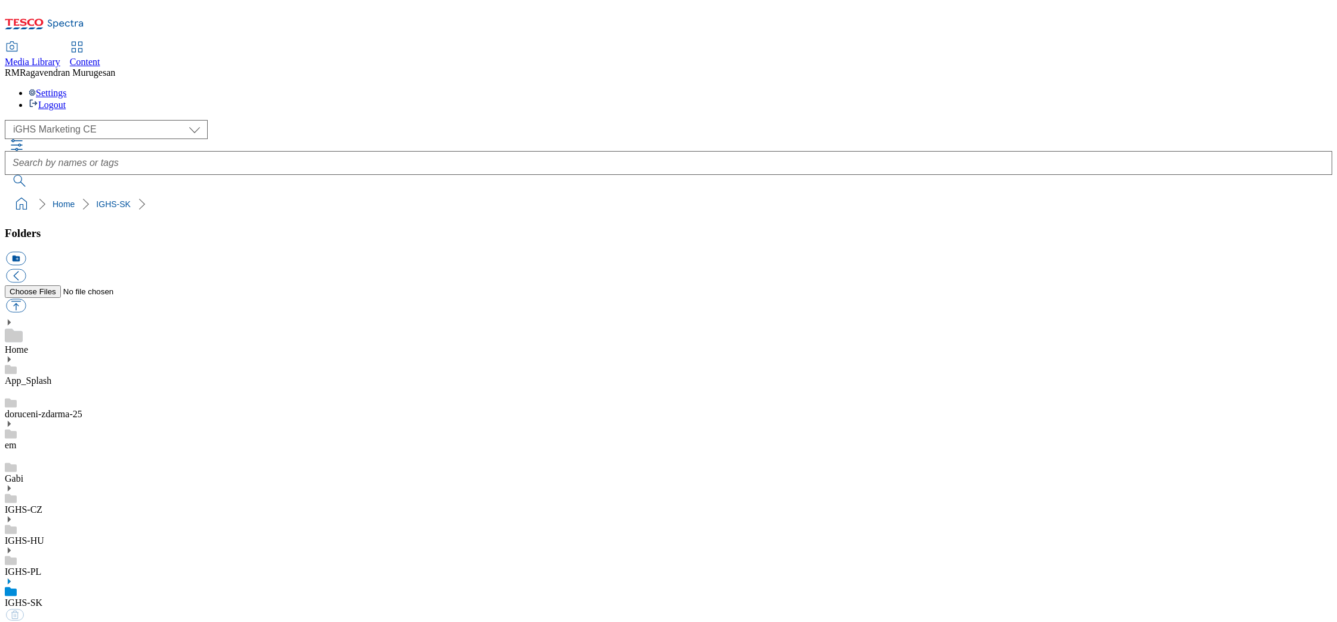
select select "flare-ighs-ce-mktg"
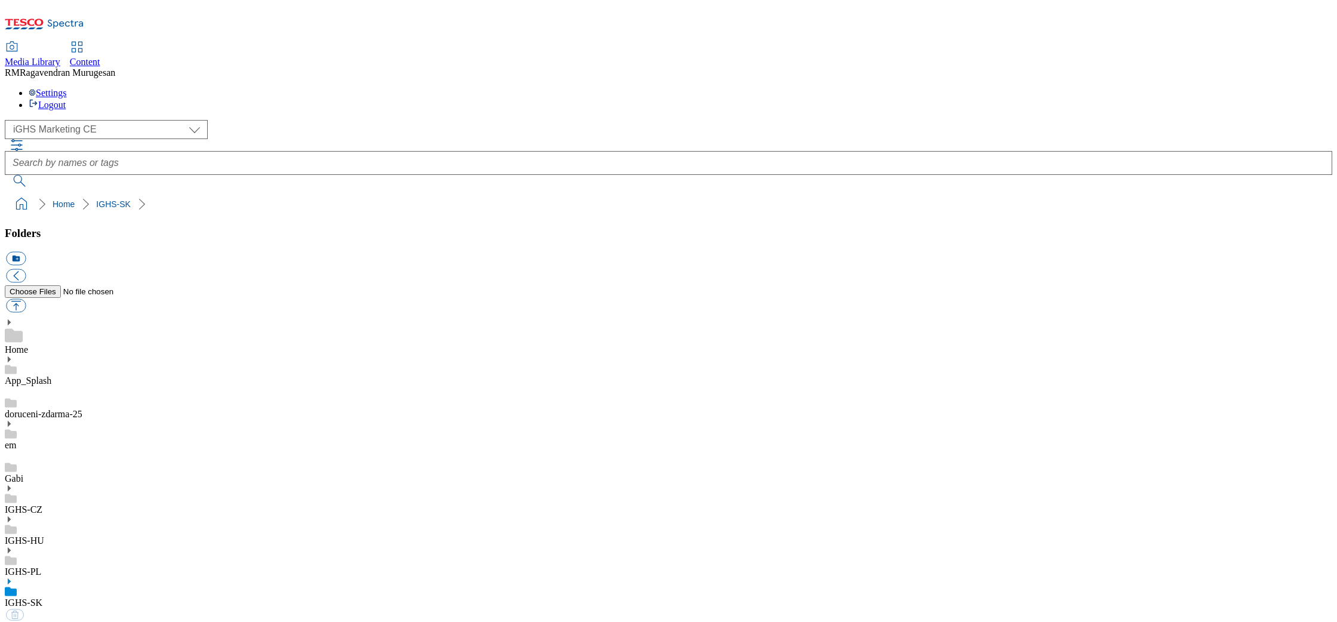
select select "flare-ighs-ce-mktg"
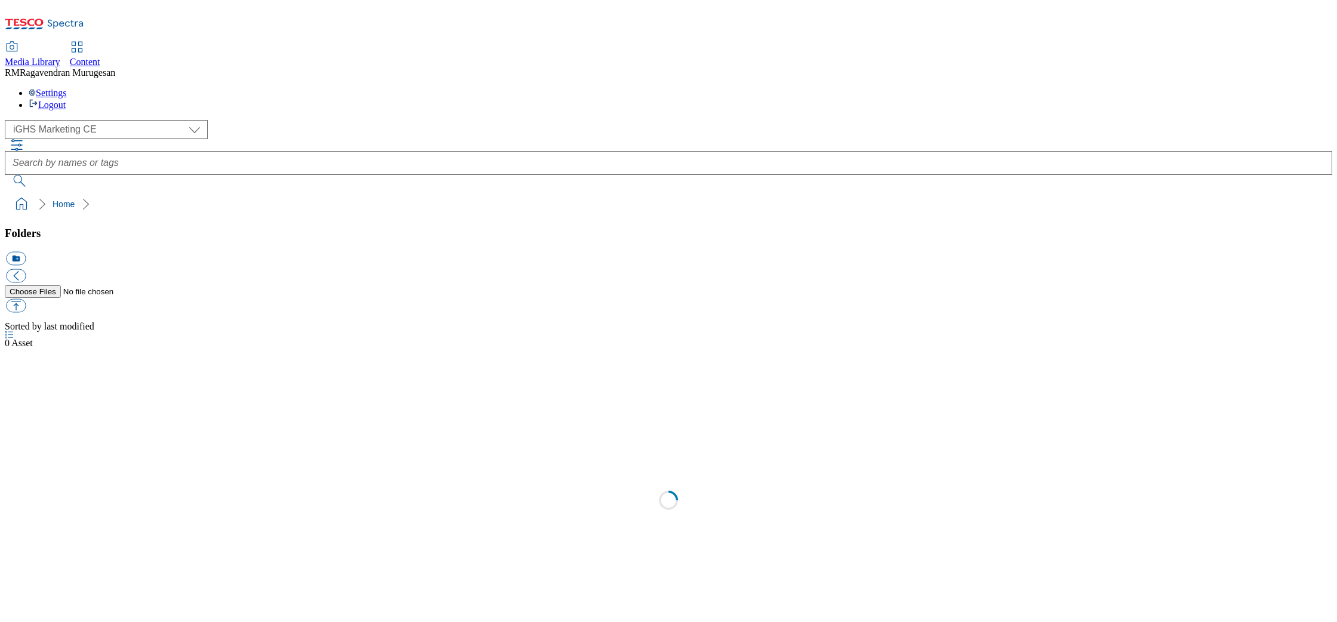
select select "flare-ighs-ce-mktg"
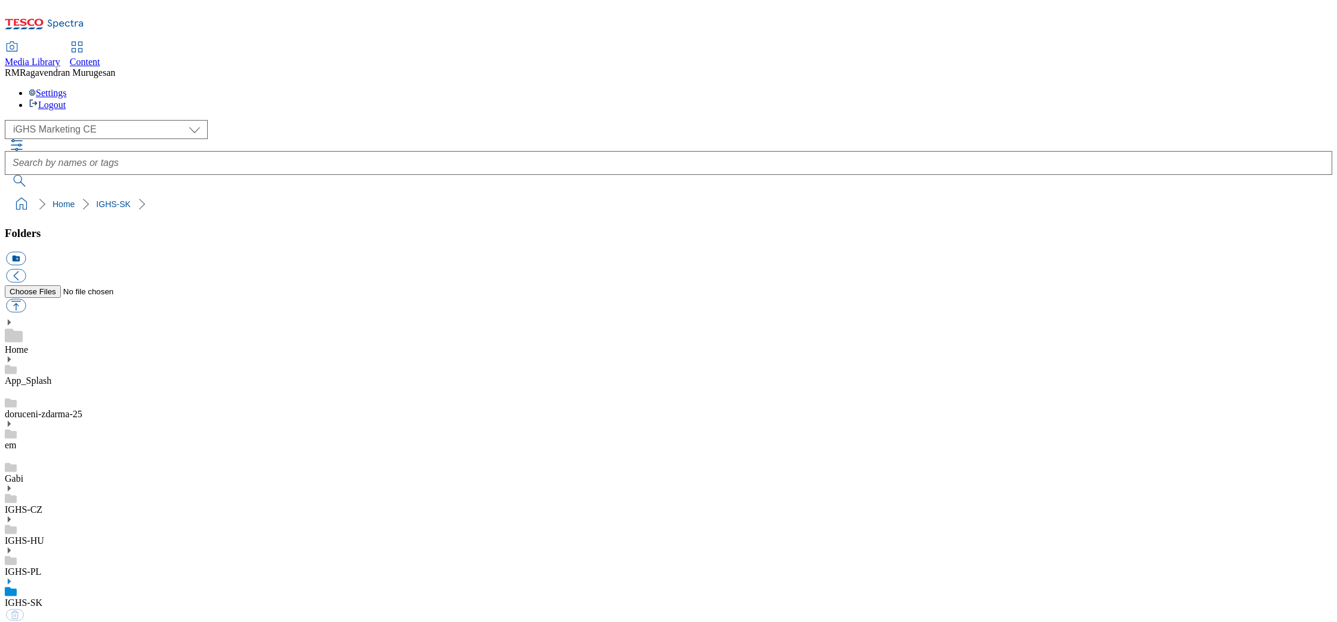
select select "flare-ighs-ce-mktg"
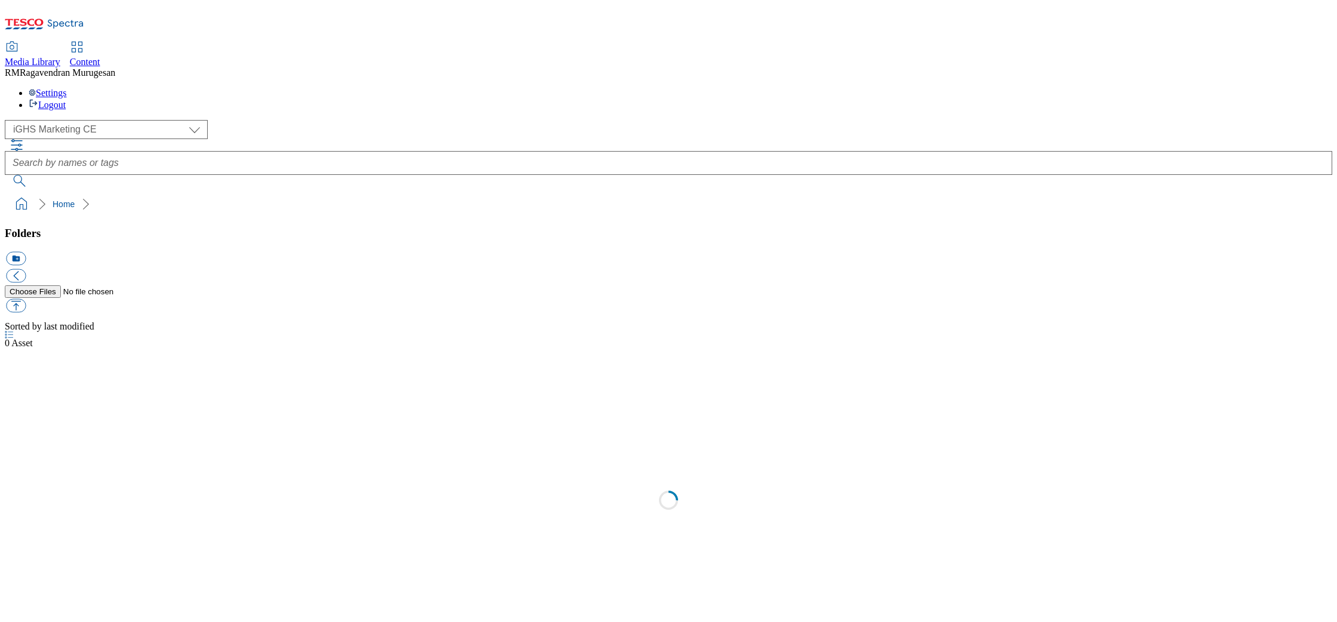
select select "flare-ighs-ce-mktg"
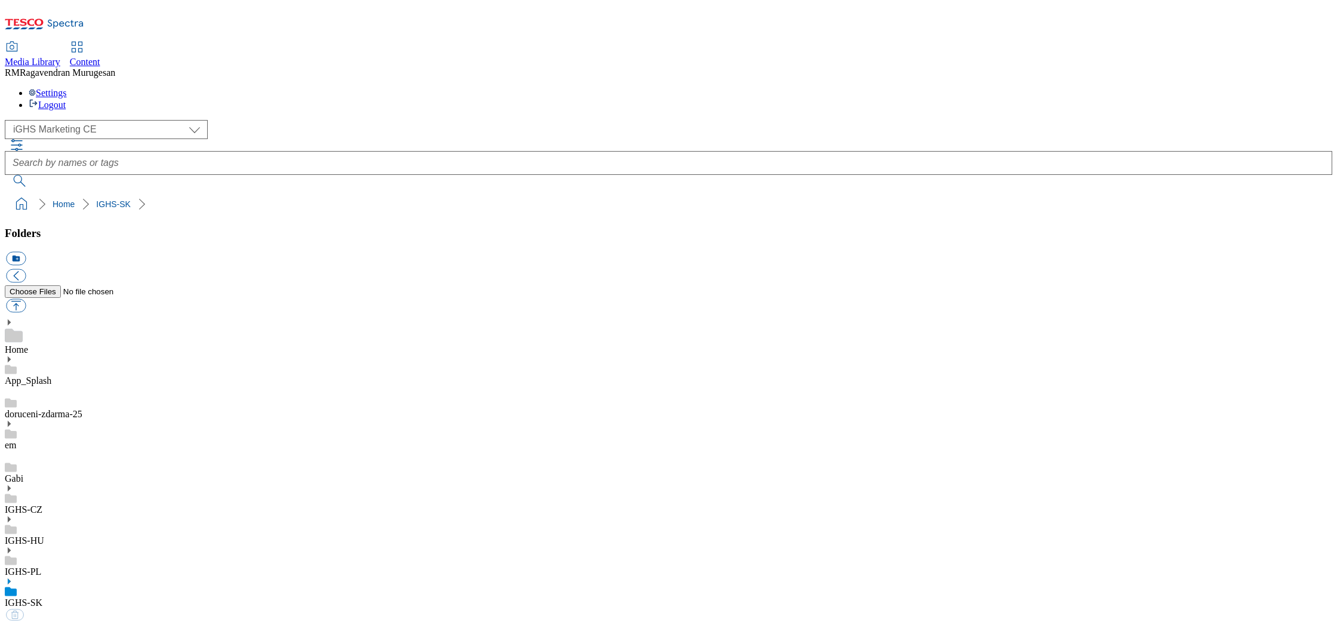
select select "flare-ighs-ce-mktg"
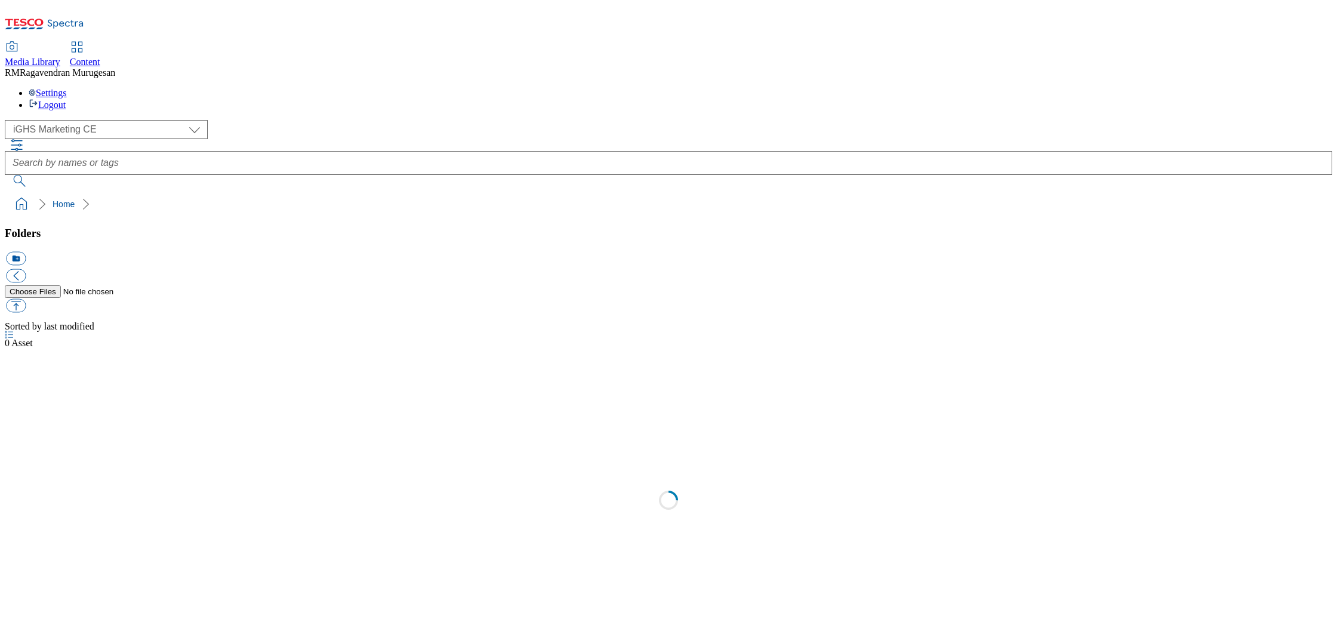
select select "flare-ighs-ce-mktg"
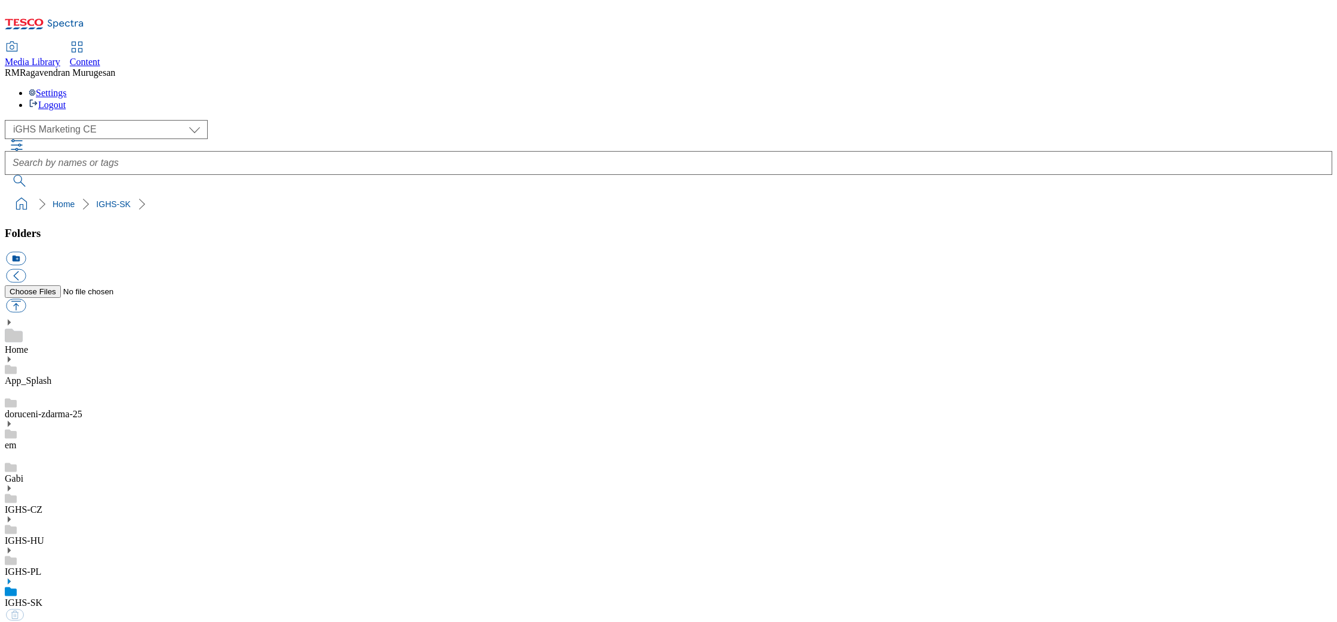
select select "flare-ighs-ce-mktg"
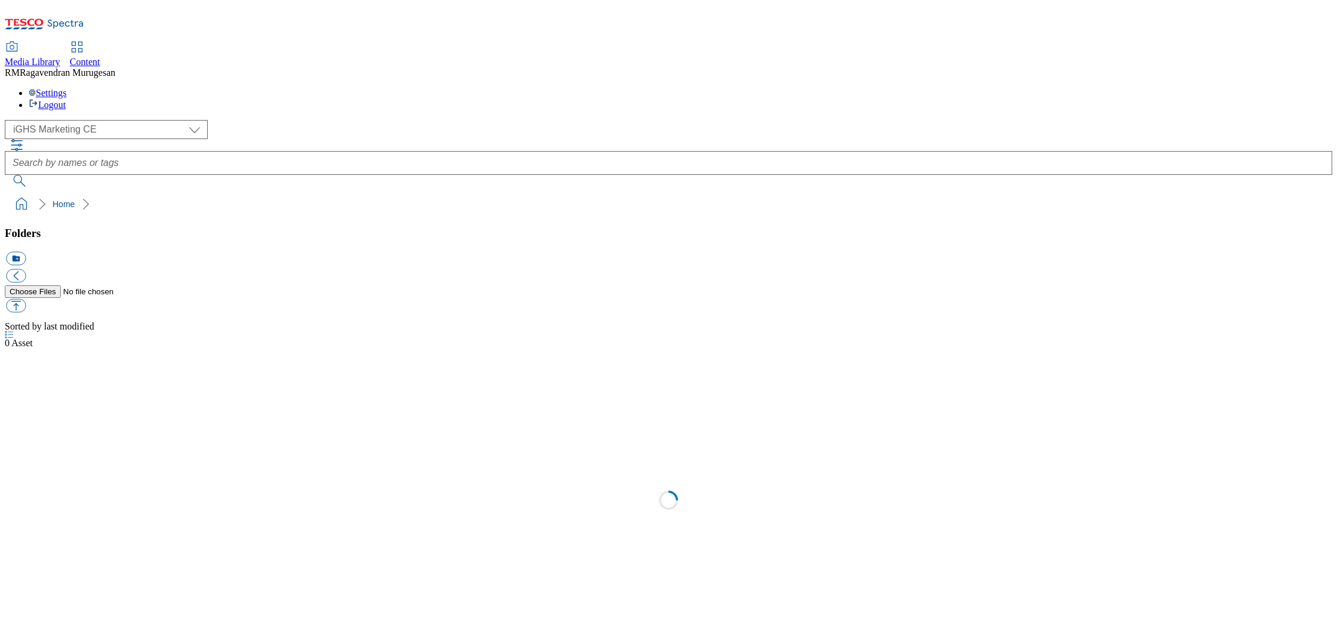
select select "flare-ighs-ce-mktg"
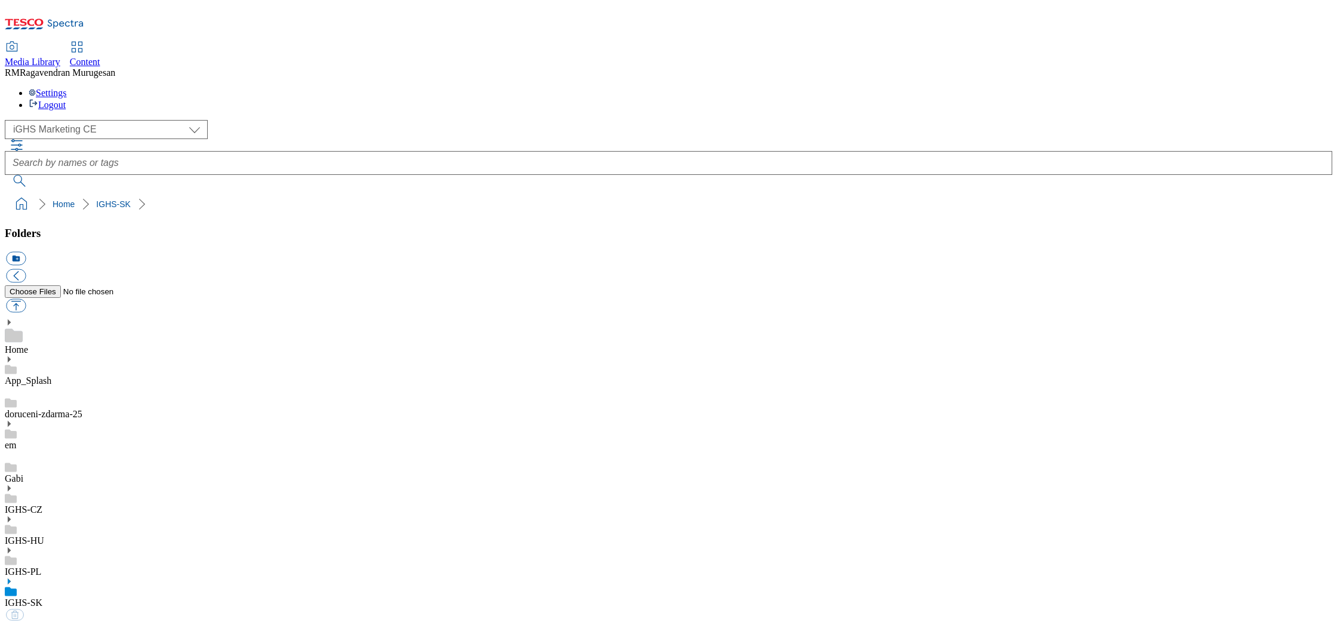
select select "flare-ighs-ce-mktg"
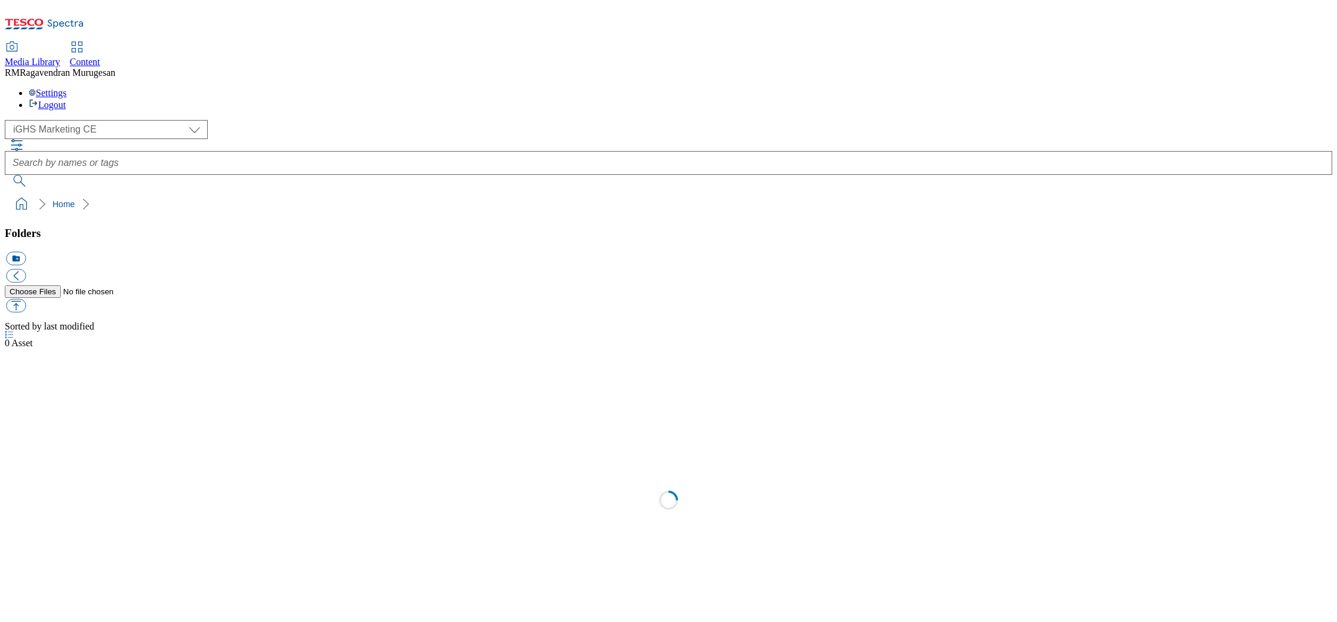
select select "flare-ighs-ce-mktg"
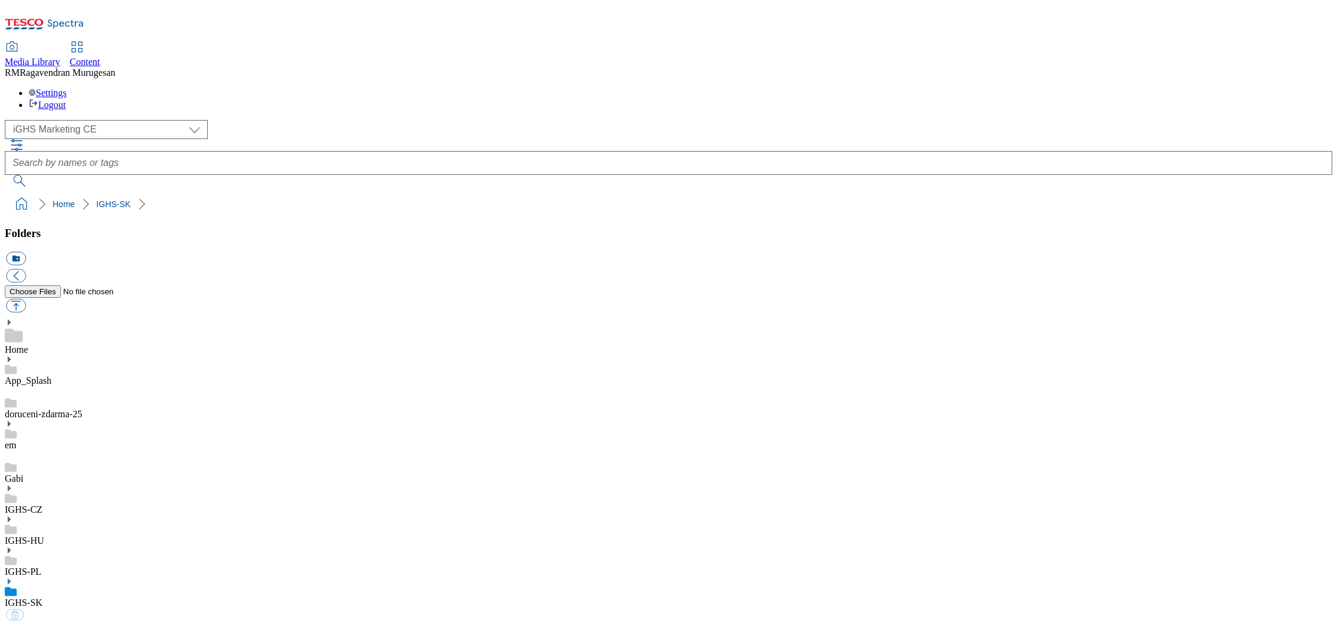
select select "flare-ighs-ce-mktg"
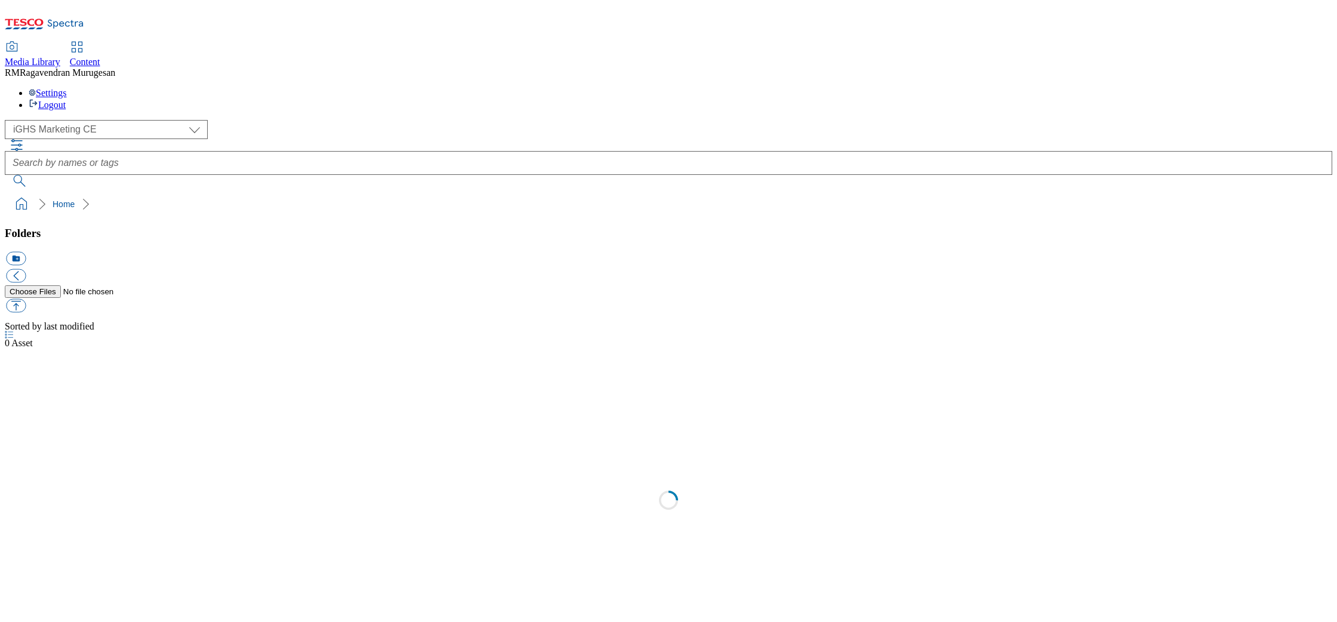
select select "flare-ighs-ce-mktg"
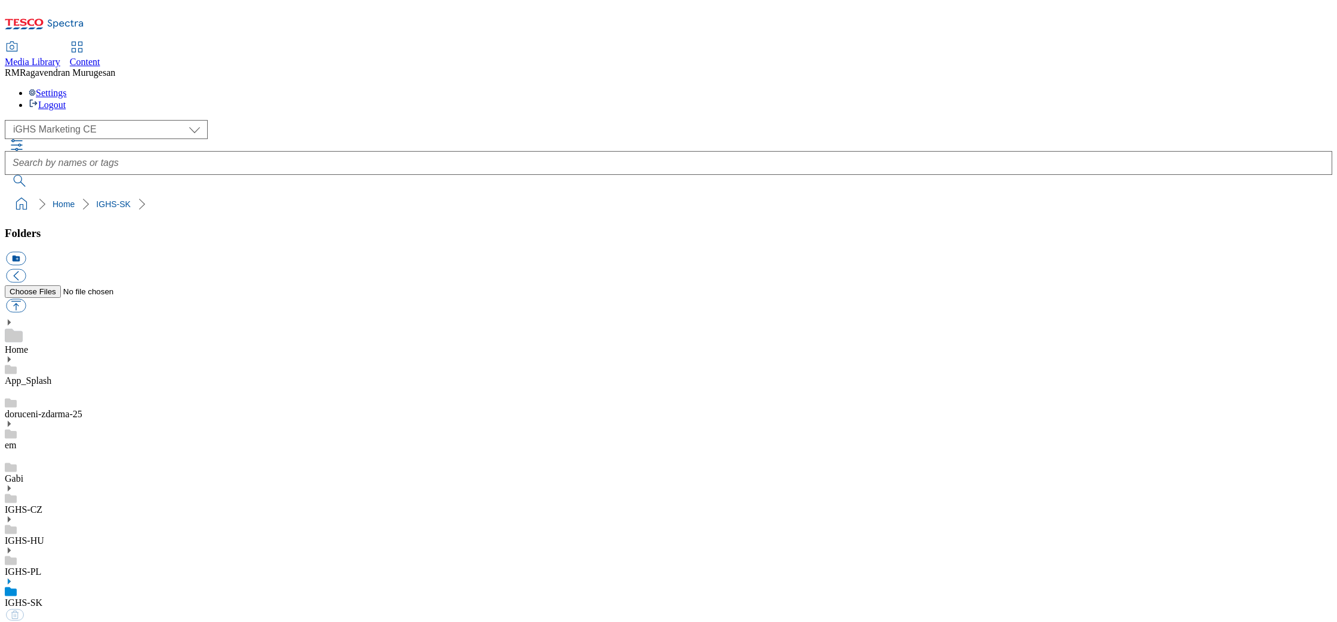
select select "flare-ighs-ce-mktg"
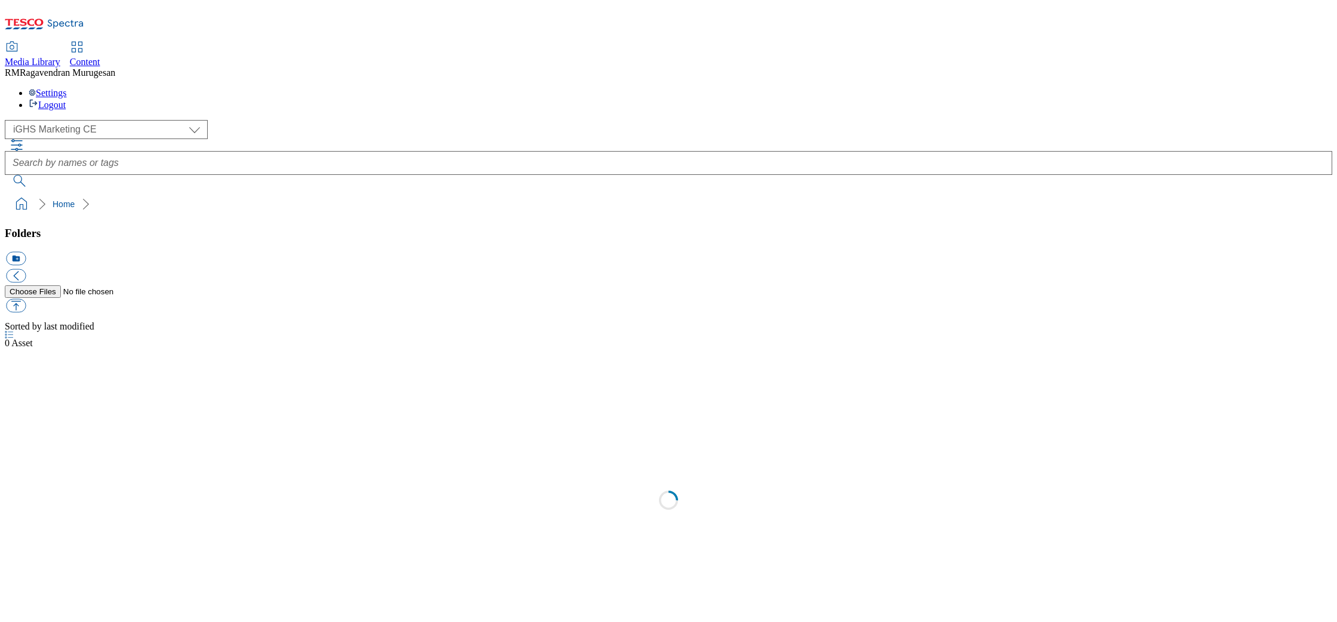
select select "flare-ighs-ce-mktg"
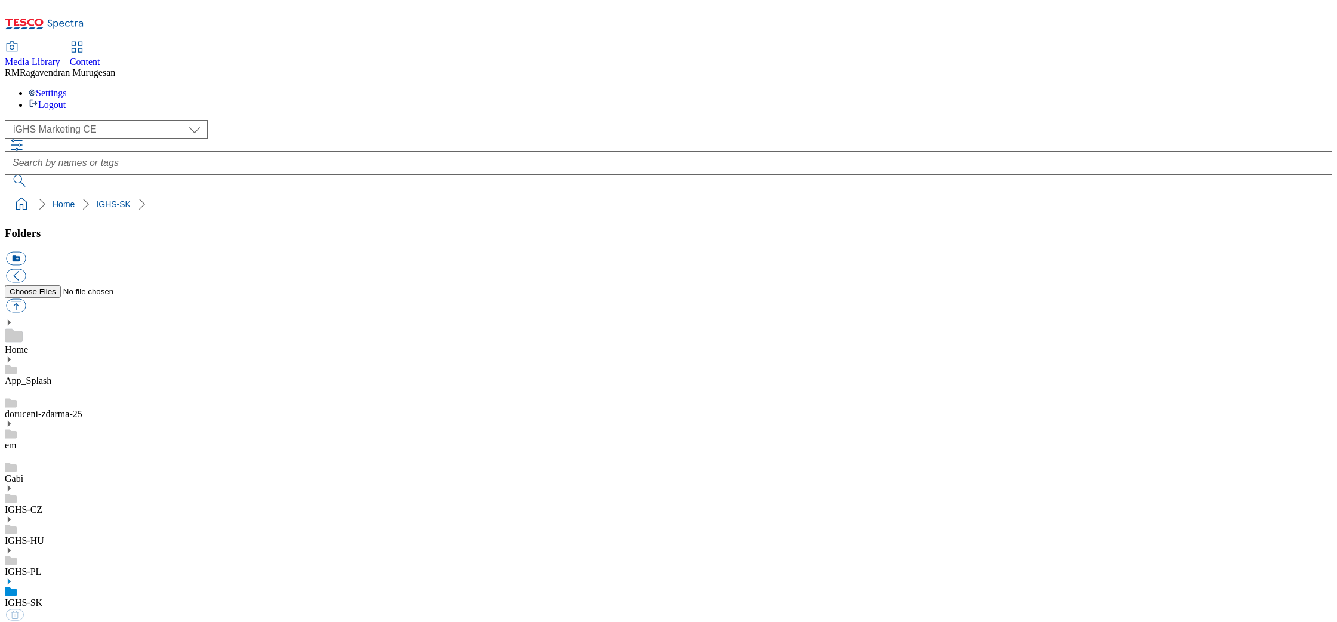
select select "flare-ighs-ce-mktg"
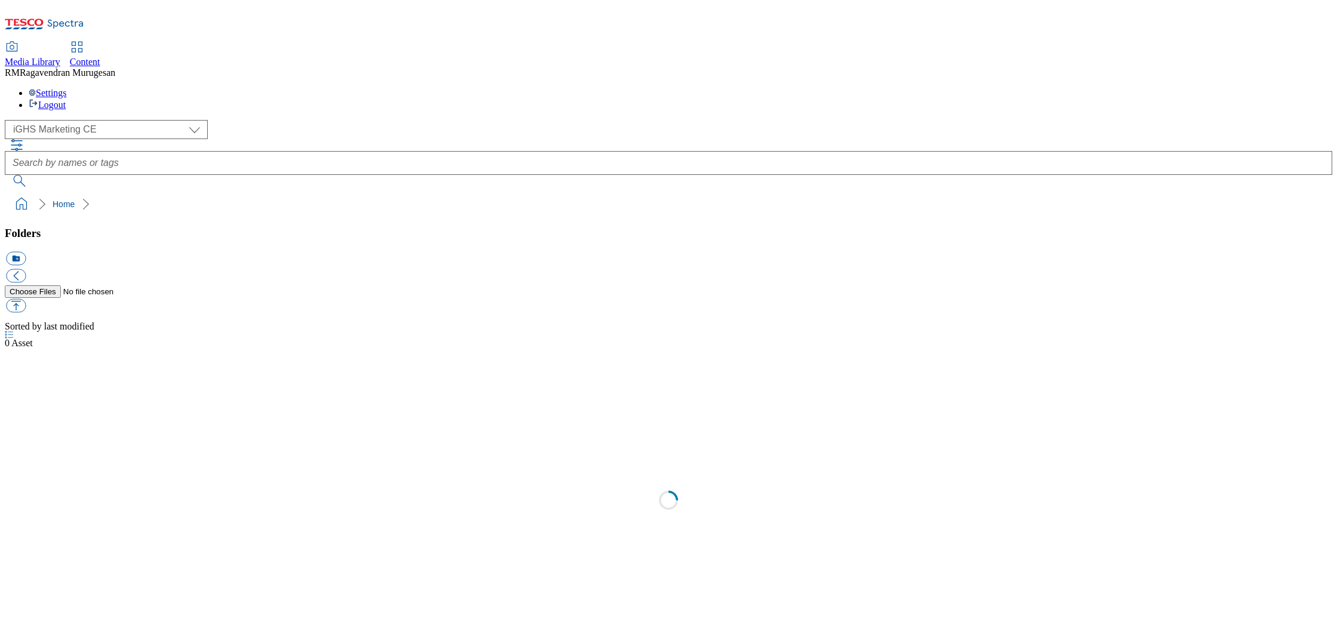
select select "flare-ighs-ce-mktg"
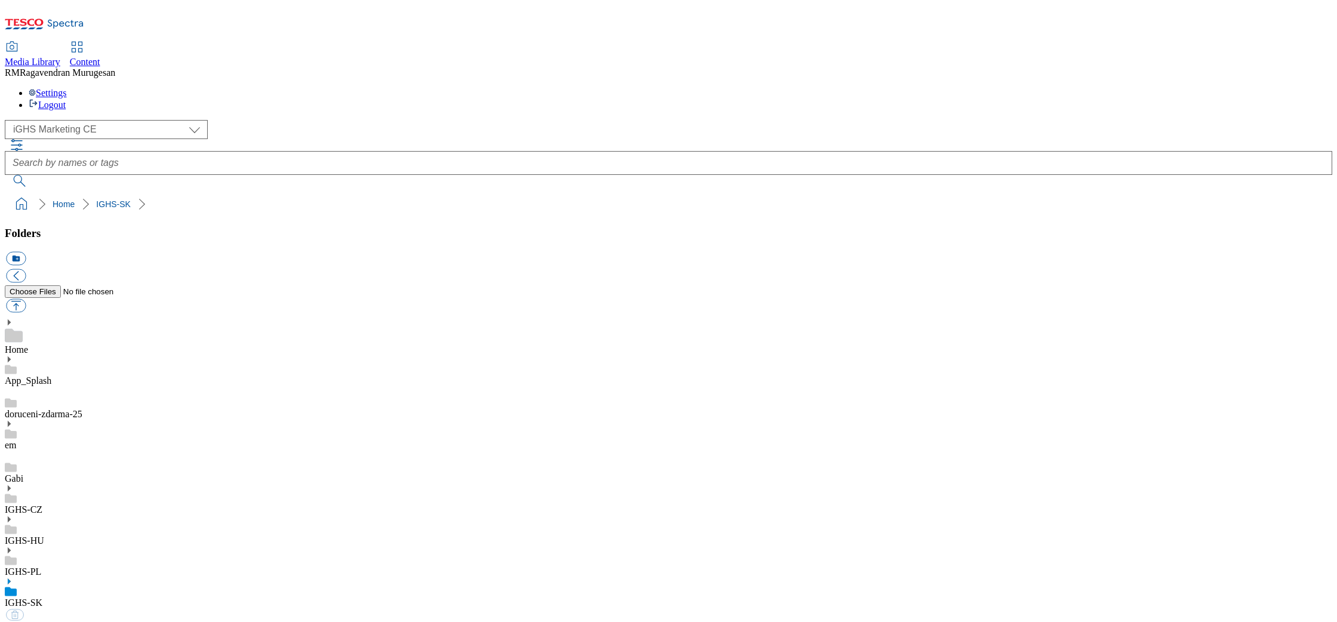
select select "flare-ighs-ce-mktg"
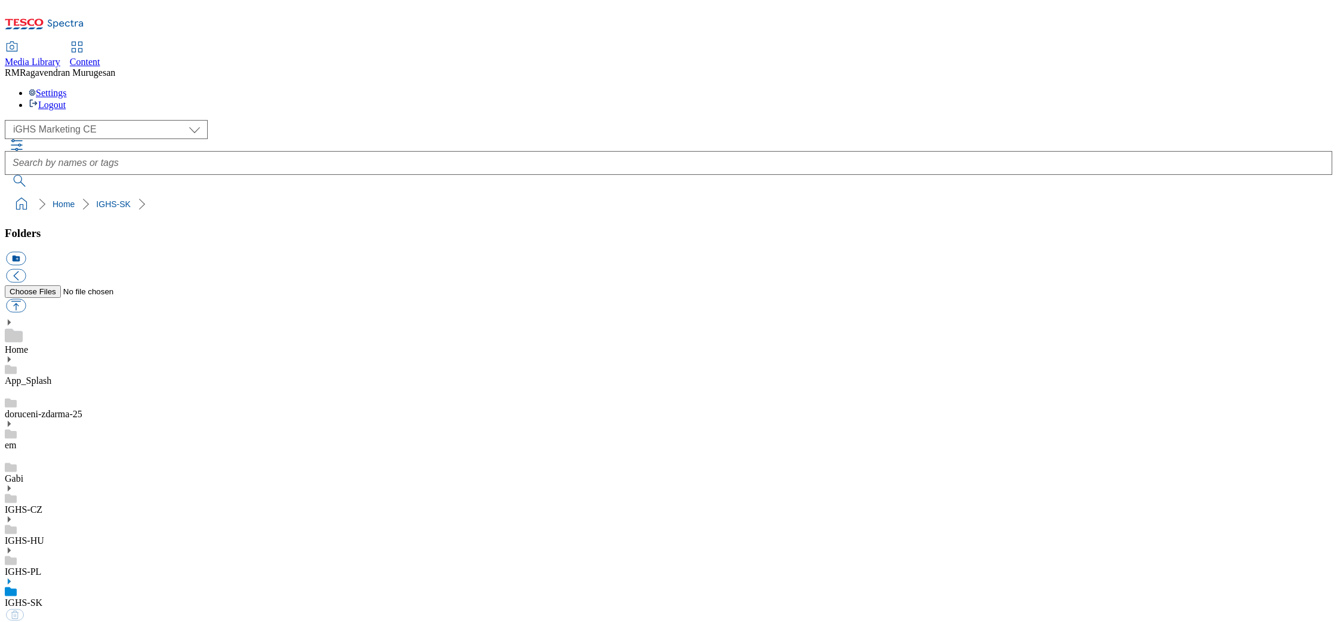
select select "flare-ighs-ce-mktg"
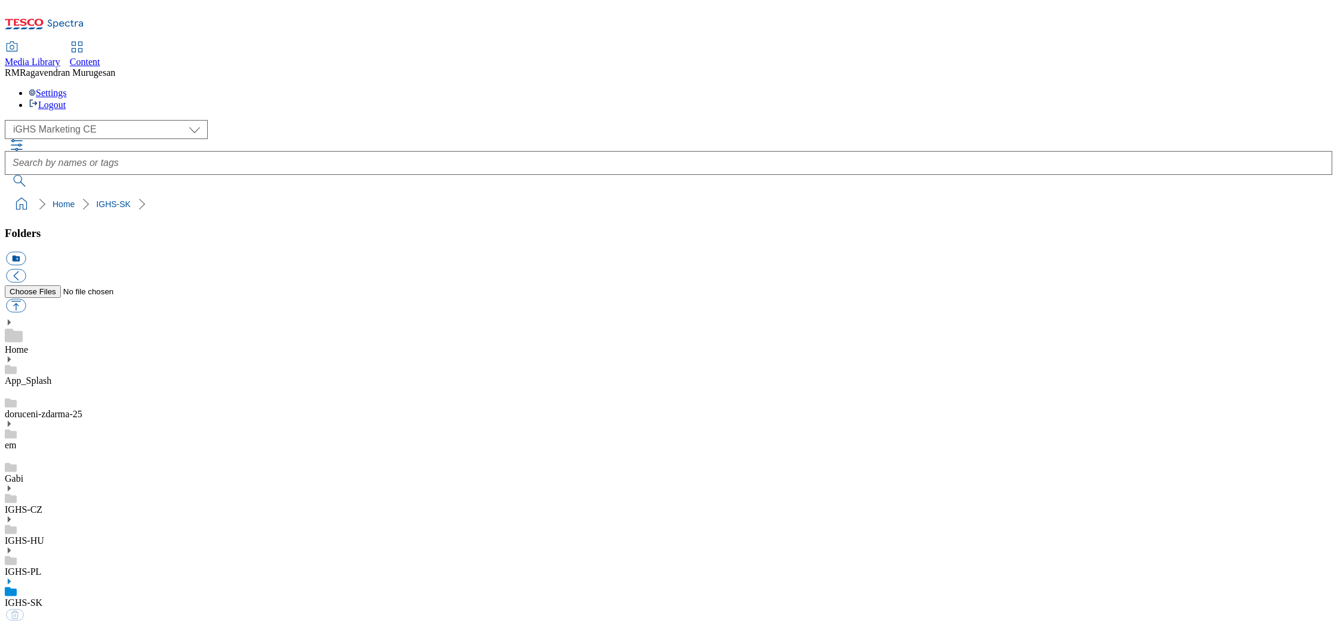
select select "flare-ighs-ce-mktg"
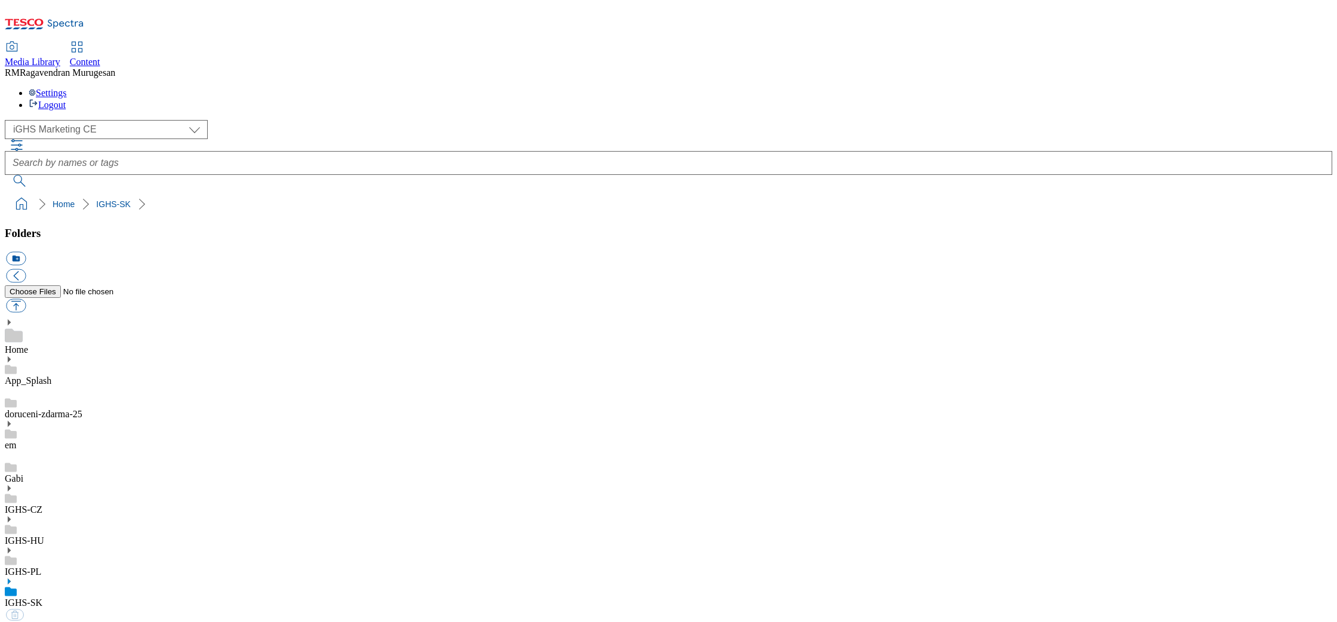
select select "flare-ighs-ce-mktg"
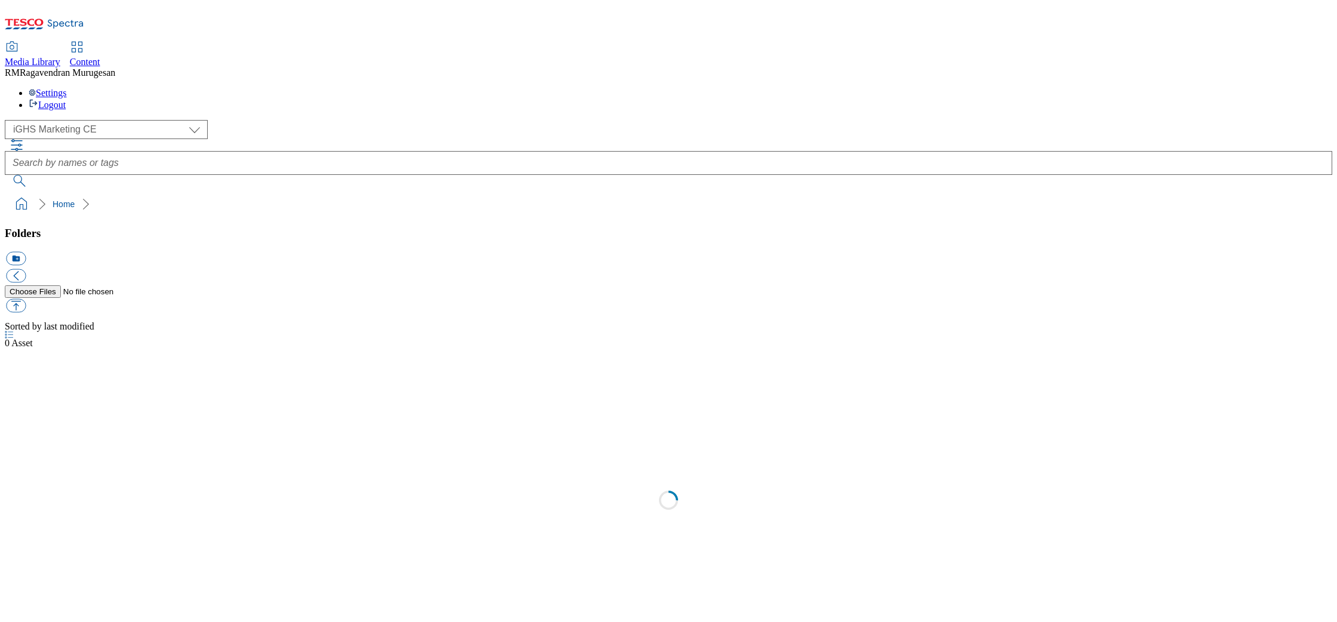
select select "flare-ighs-ce-mktg"
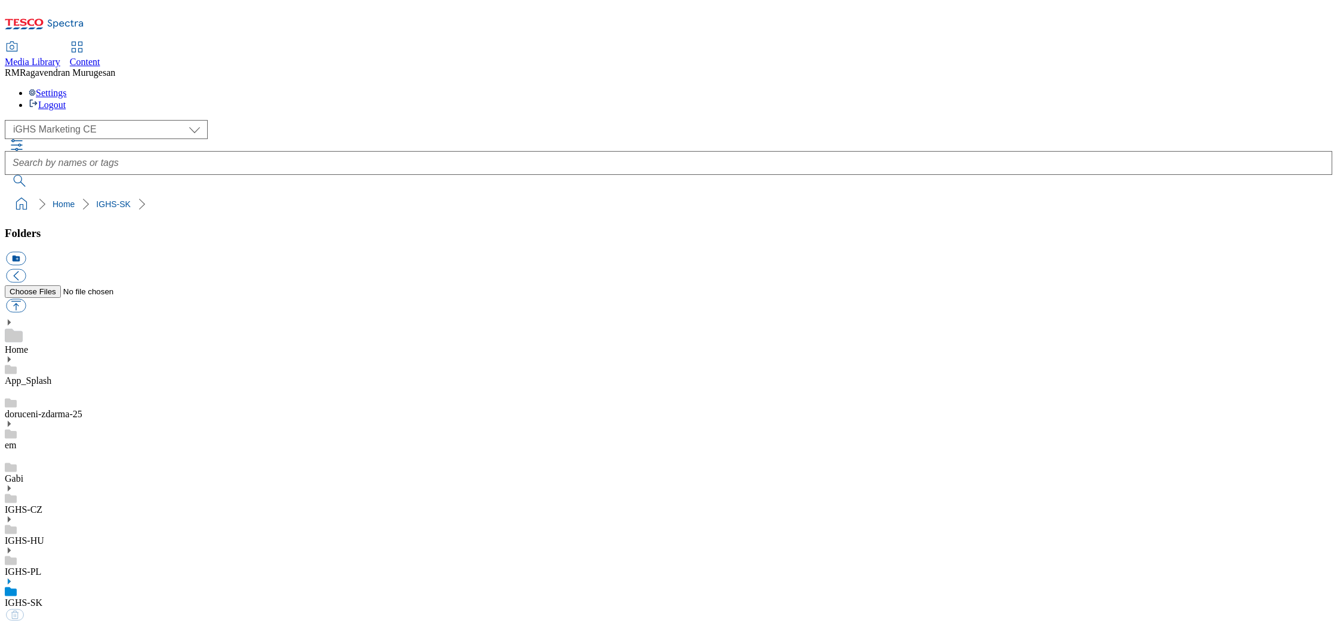
select select "flare-ighs-ce-mktg"
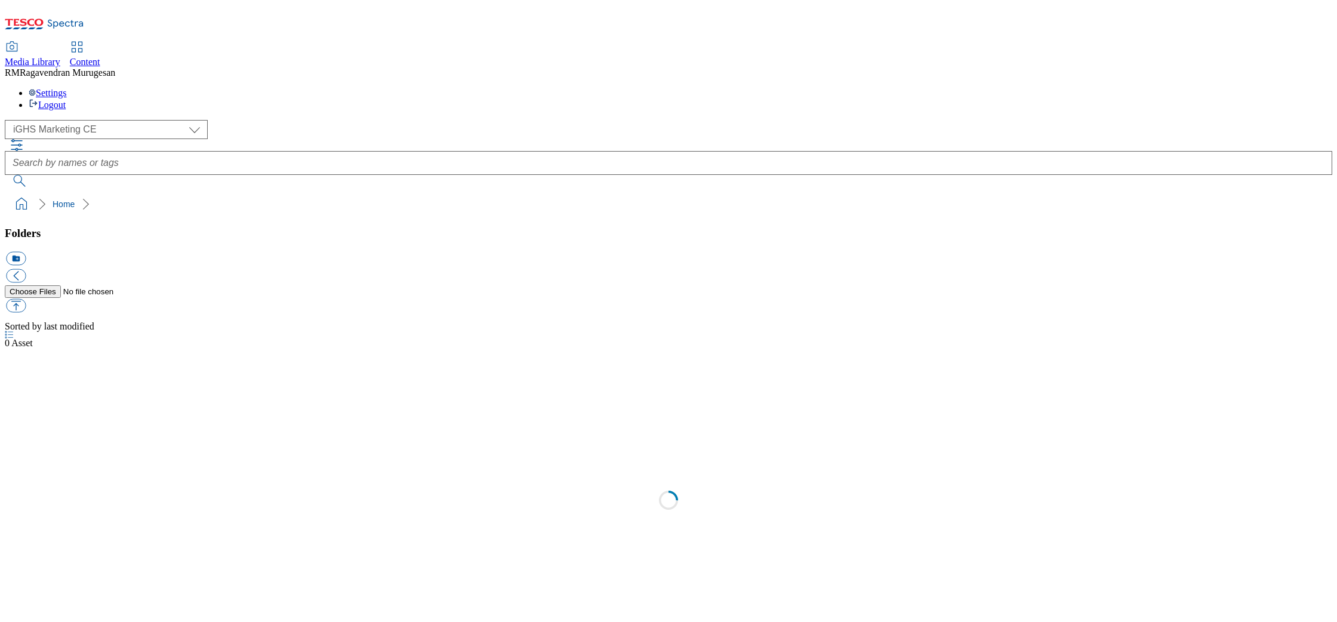
select select "flare-ighs-ce-mktg"
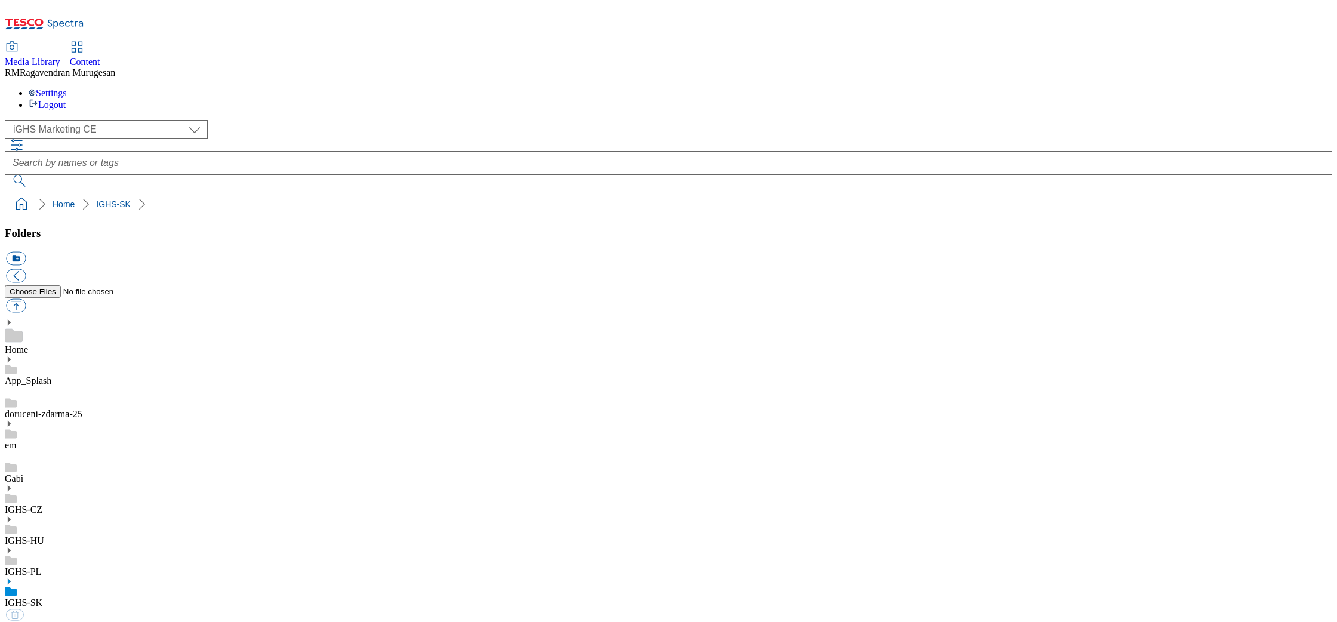
select select "flare-ighs-ce-mktg"
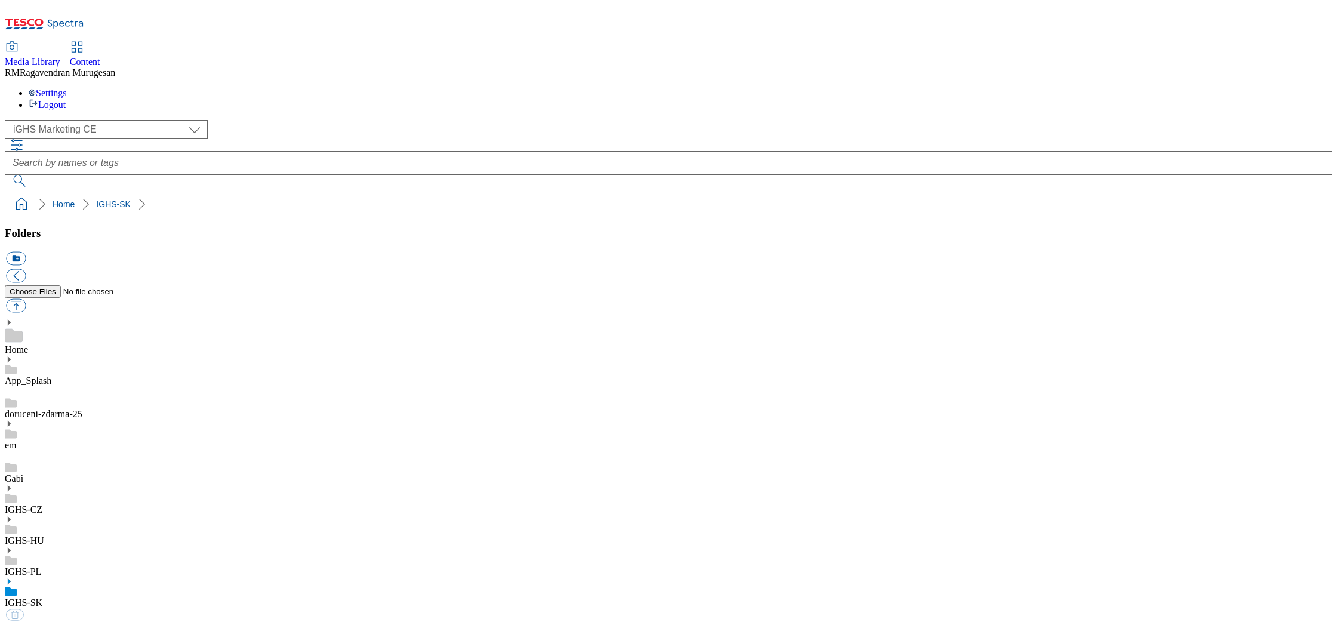
select select "flare-ighs-ce-mktg"
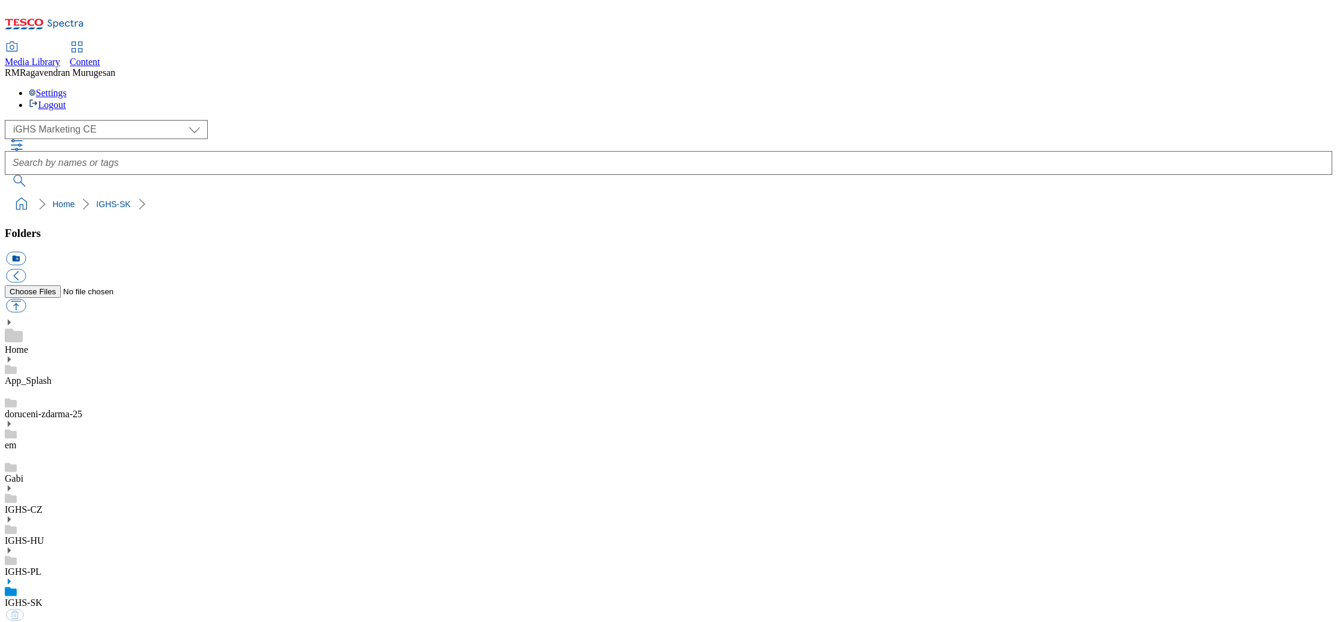
select select "flare-ighs-ce-mktg"
